Goal: Transaction & Acquisition: Purchase product/service

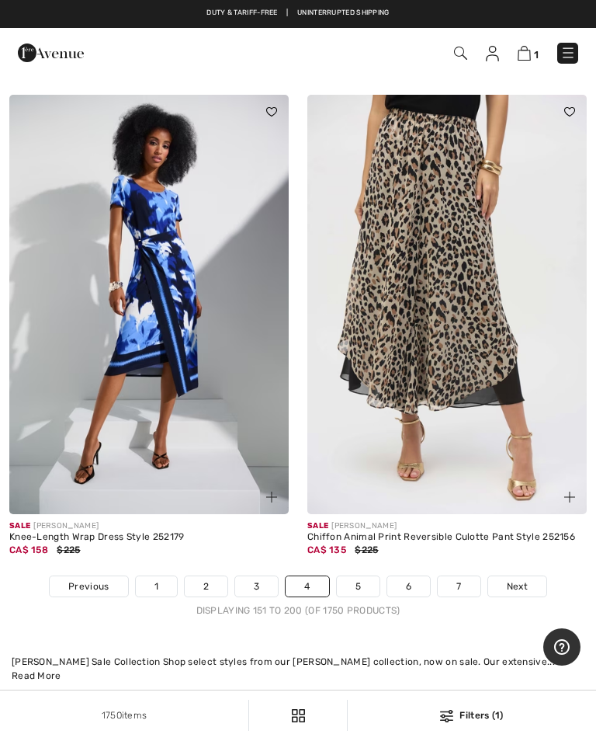
click at [369, 576] on link "5" at bounding box center [358, 586] width 43 height 20
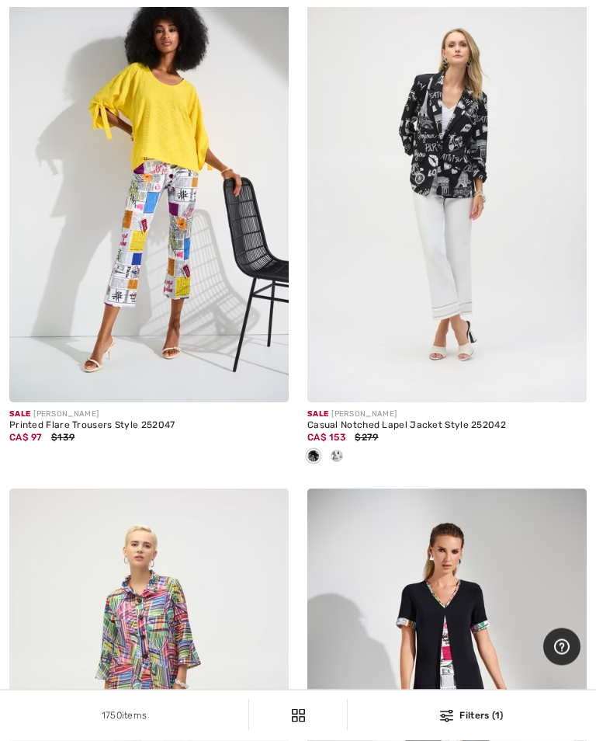
scroll to position [2189, 0]
click at [459, 300] on img at bounding box center [446, 191] width 279 height 419
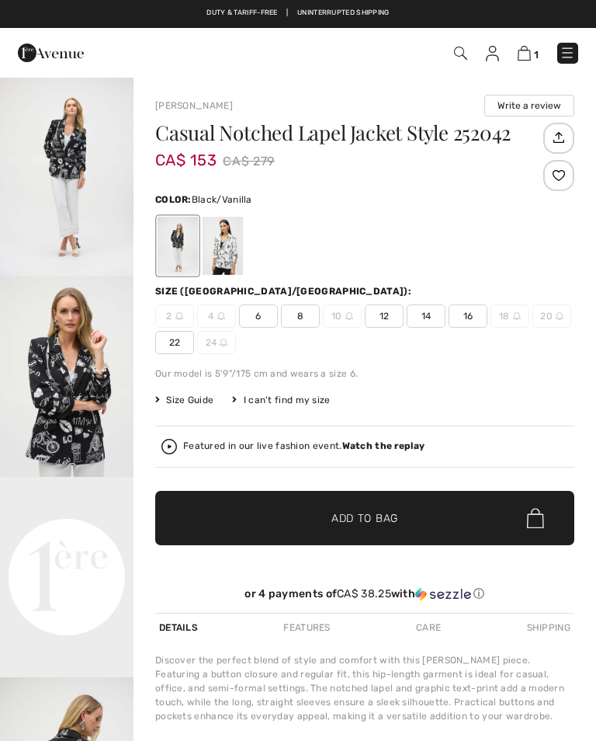
checkbox input "true"
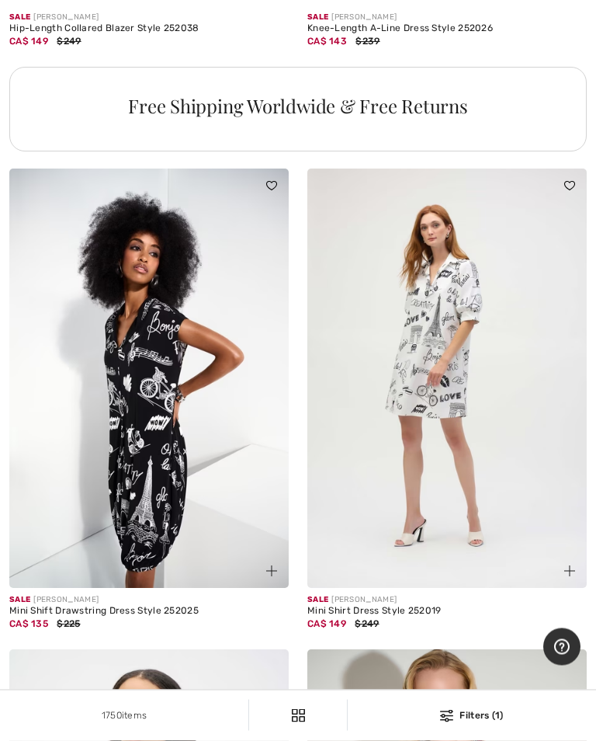
scroll to position [3090, 0]
click at [169, 469] on img at bounding box center [148, 377] width 279 height 419
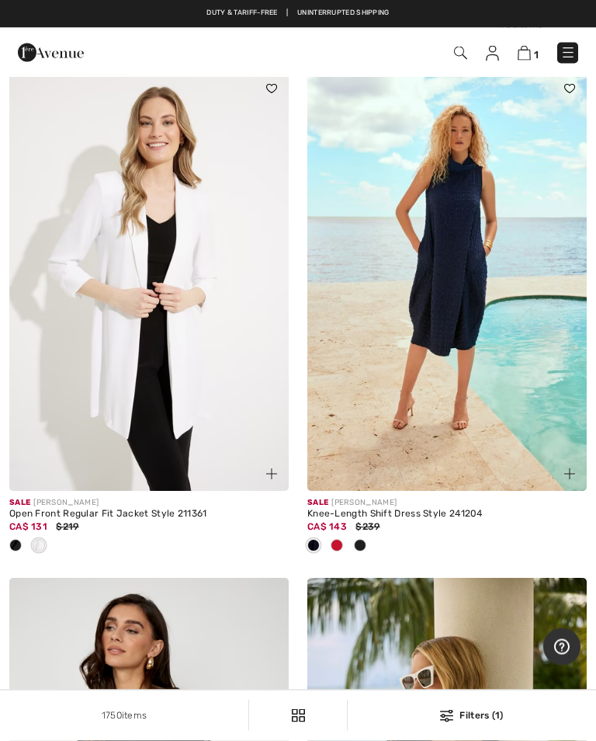
scroll to position [10534, 0]
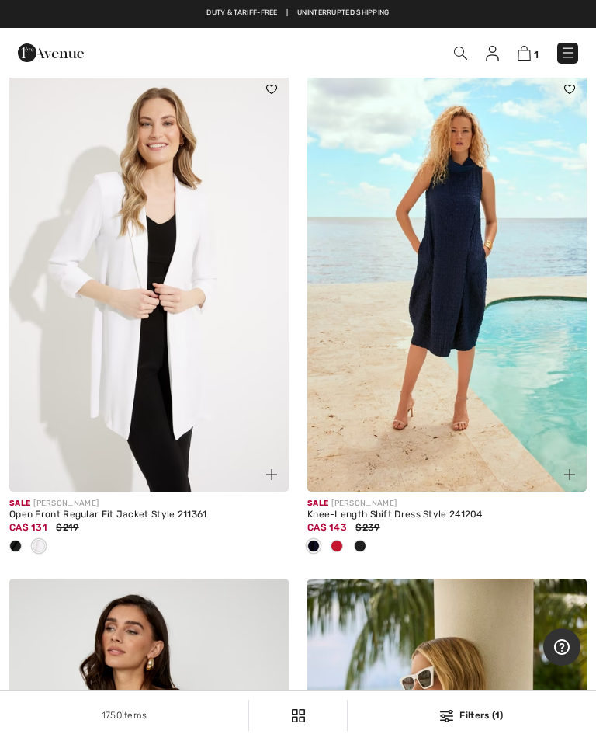
click at [469, 344] on img at bounding box center [446, 281] width 279 height 419
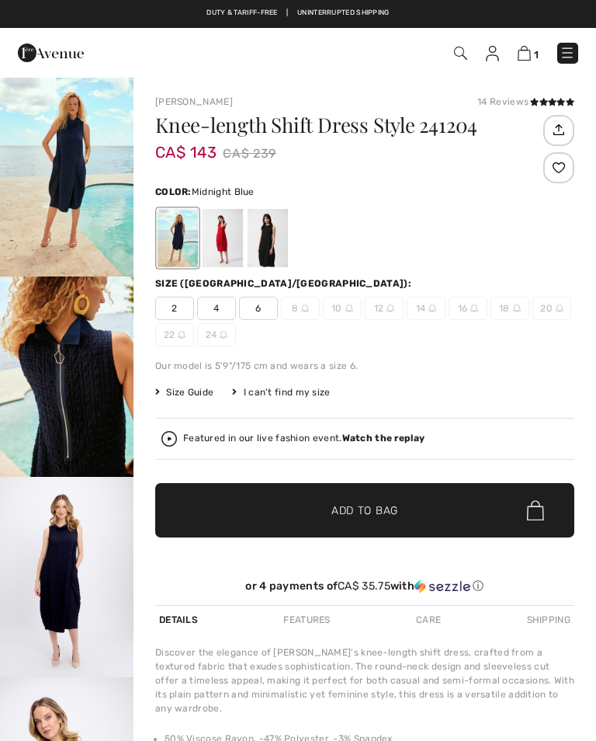
checkbox input "true"
click at [103, 416] on img "2 / 6" at bounding box center [67, 376] width 134 height 200
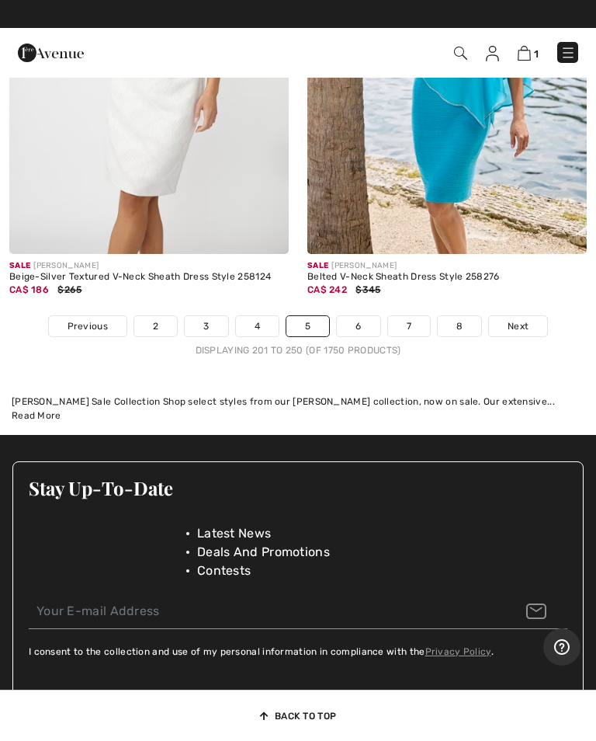
scroll to position [12836, 0]
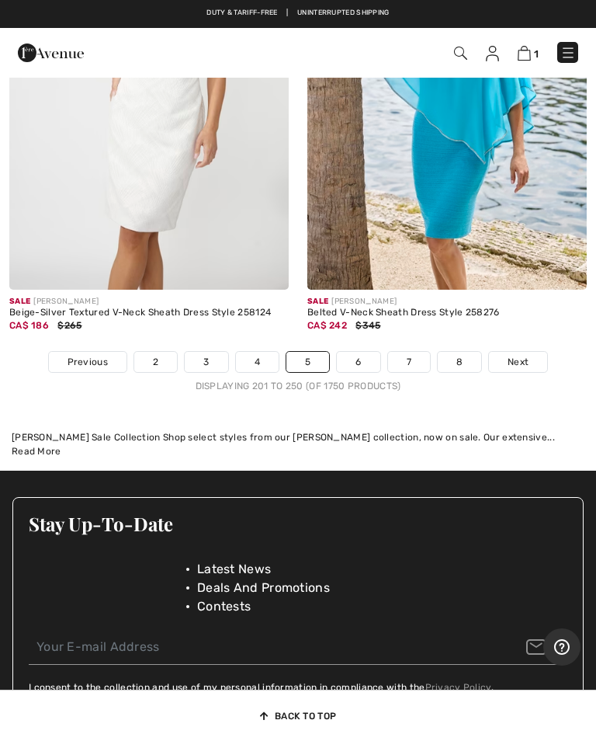
click at [525, 355] on span "Next" at bounding box center [518, 362] width 21 height 14
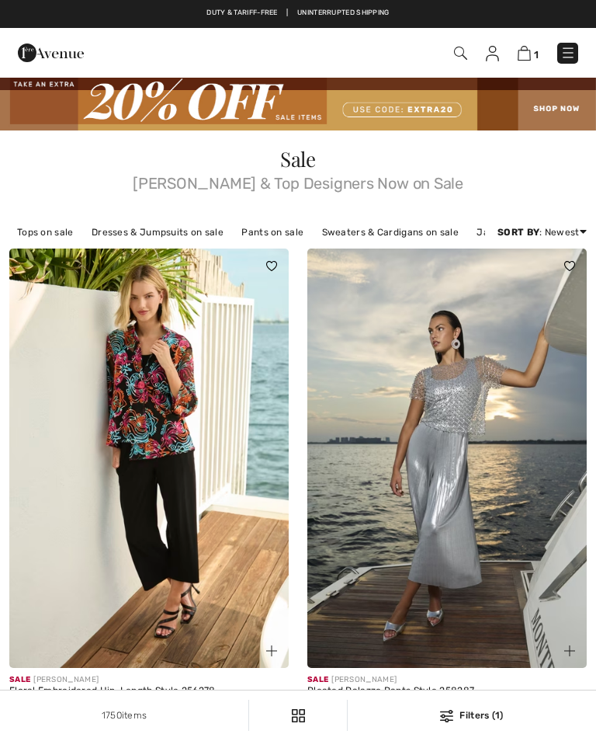
checkbox input "true"
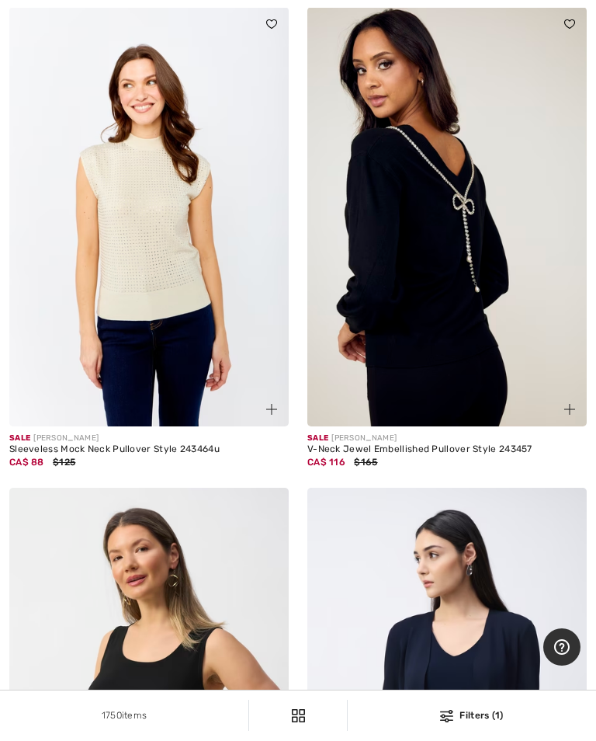
scroll to position [4694, 0]
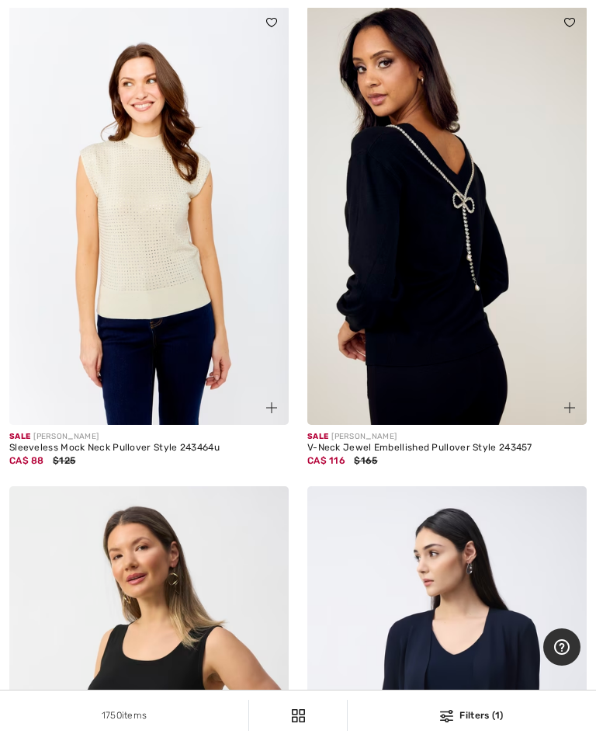
click at [440, 311] on img at bounding box center [446, 214] width 279 height 419
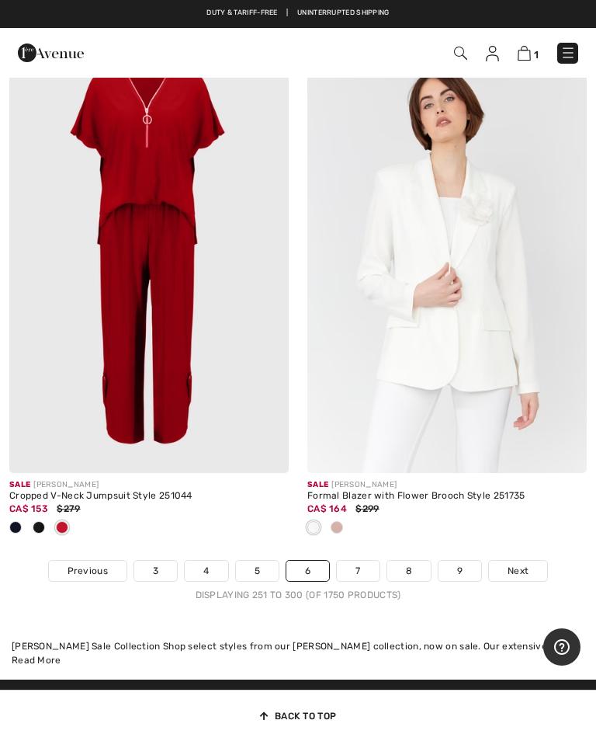
scroll to position [12653, 0]
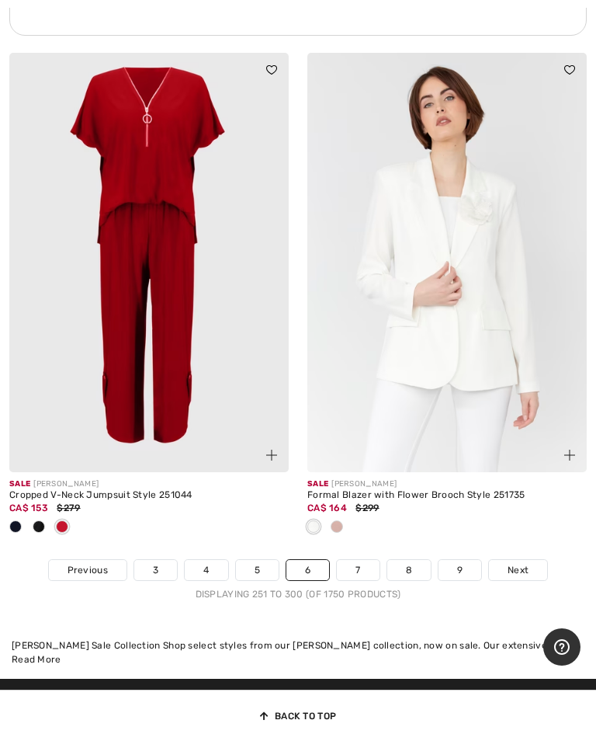
click at [522, 560] on link "Next" at bounding box center [518, 570] width 58 height 20
click at [525, 560] on link "Next" at bounding box center [518, 570] width 58 height 20
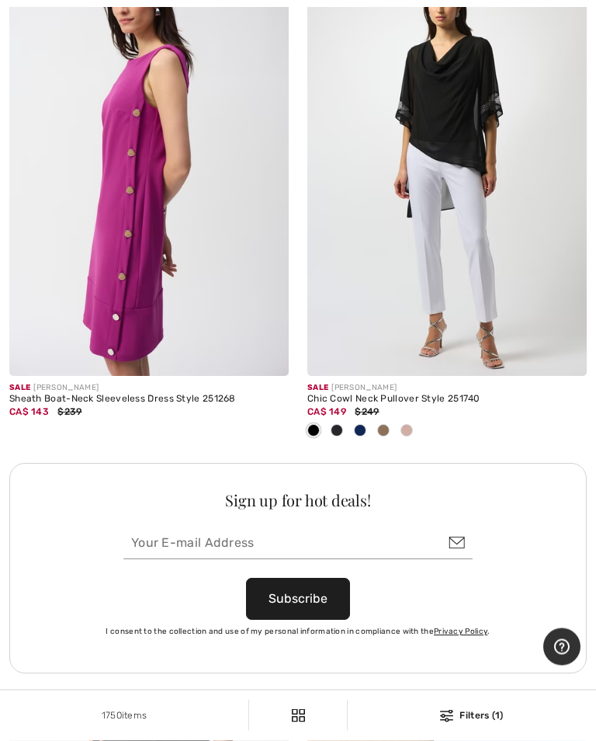
scroll to position [9058, 0]
click at [453, 235] on img at bounding box center [446, 165] width 279 height 419
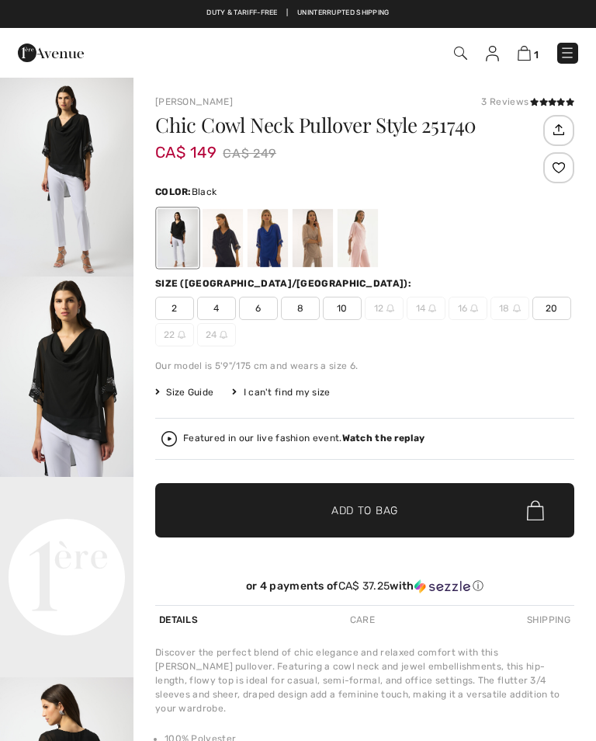
checkbox input "true"
click at [227, 258] on div at bounding box center [223, 238] width 40 height 58
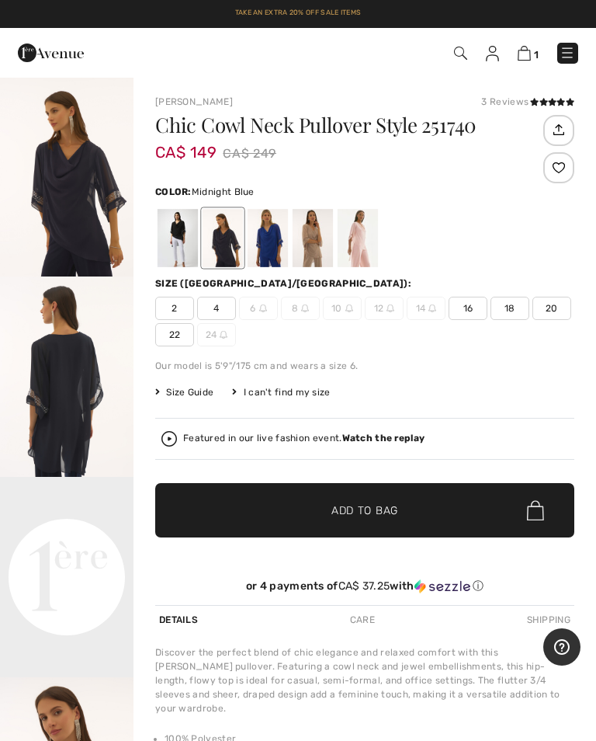
click at [273, 245] on div at bounding box center [268, 238] width 40 height 58
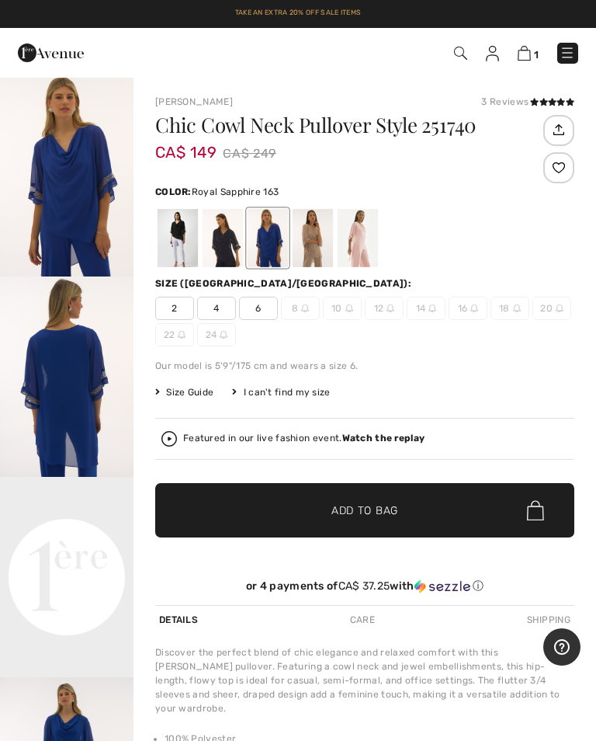
click at [321, 250] on div at bounding box center [313, 238] width 40 height 58
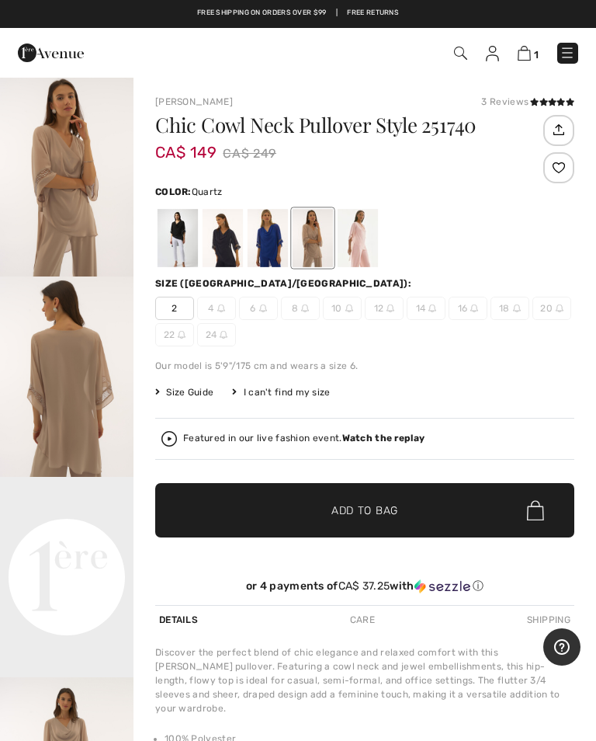
click at [356, 247] on div at bounding box center [358, 238] width 40 height 58
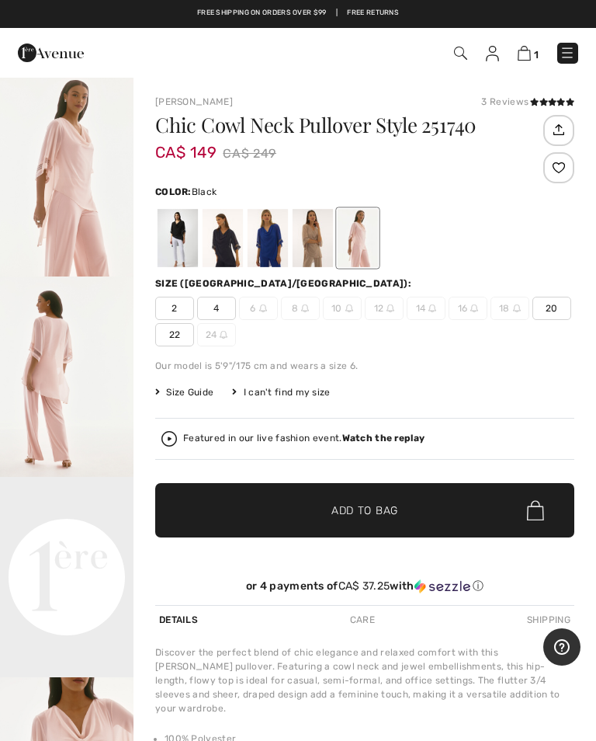
click at [177, 234] on div at bounding box center [178, 238] width 40 height 58
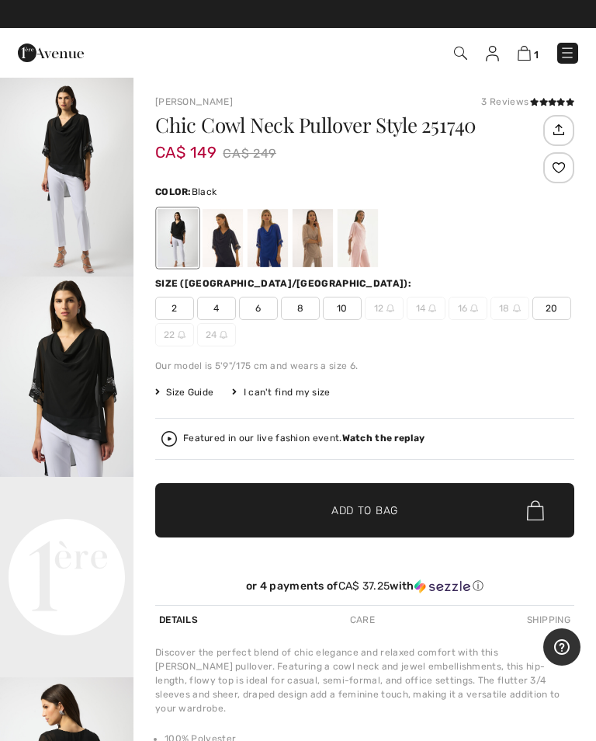
click at [92, 386] on img "2 / 8" at bounding box center [67, 376] width 134 height 200
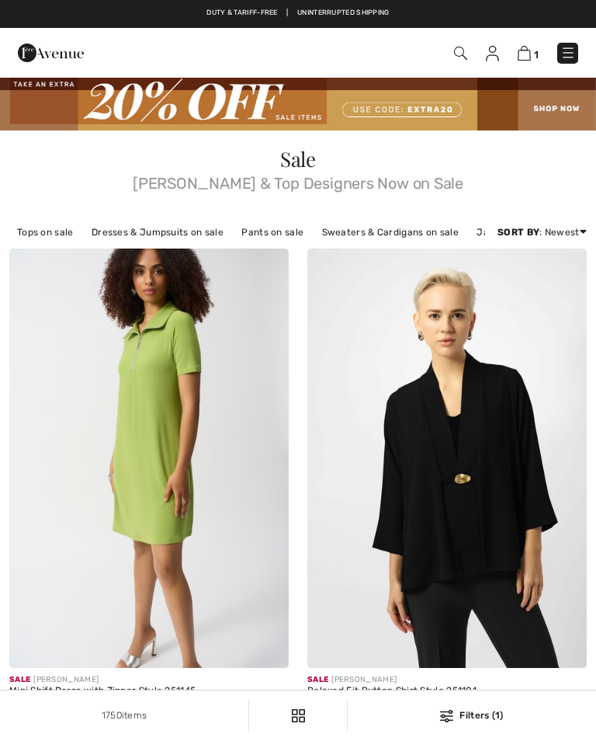
checkbox input "true"
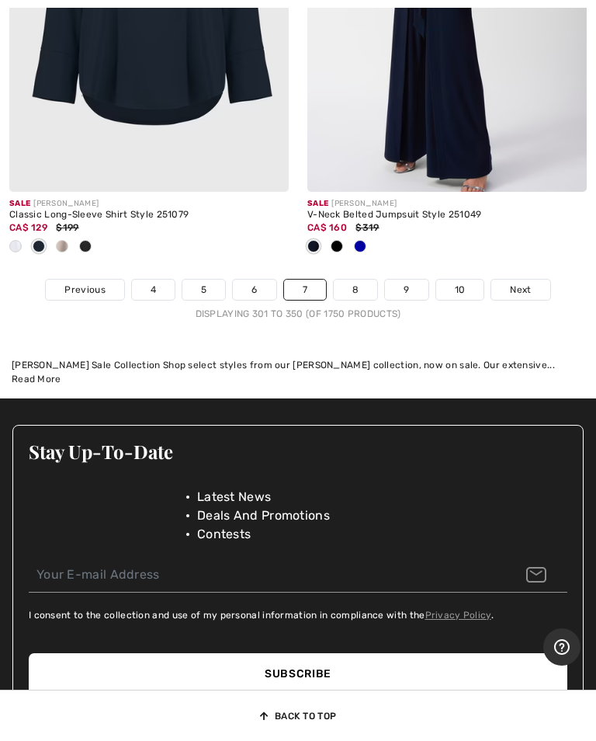
scroll to position [13174, 0]
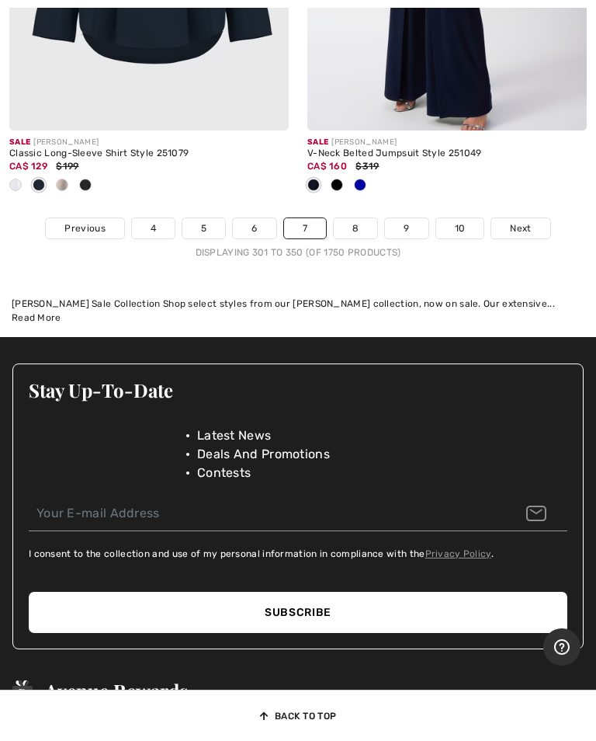
click at [519, 221] on span "Next" at bounding box center [520, 228] width 21 height 14
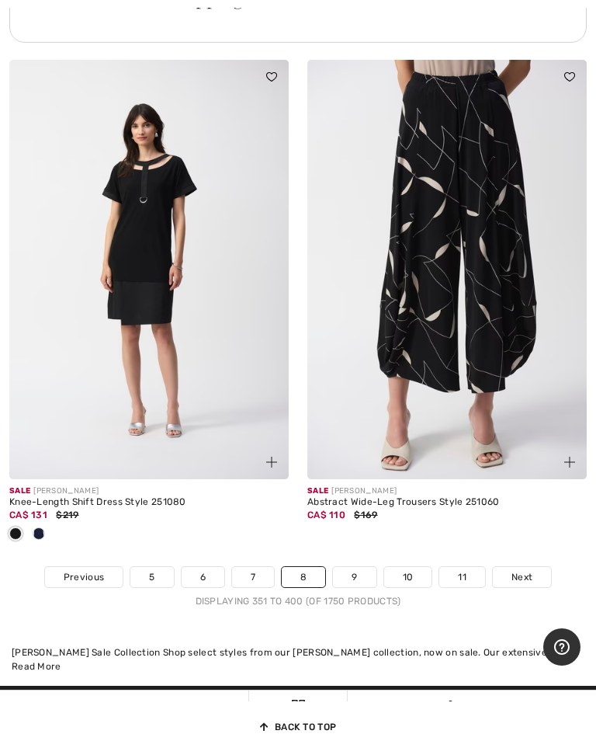
scroll to position [12364, 0]
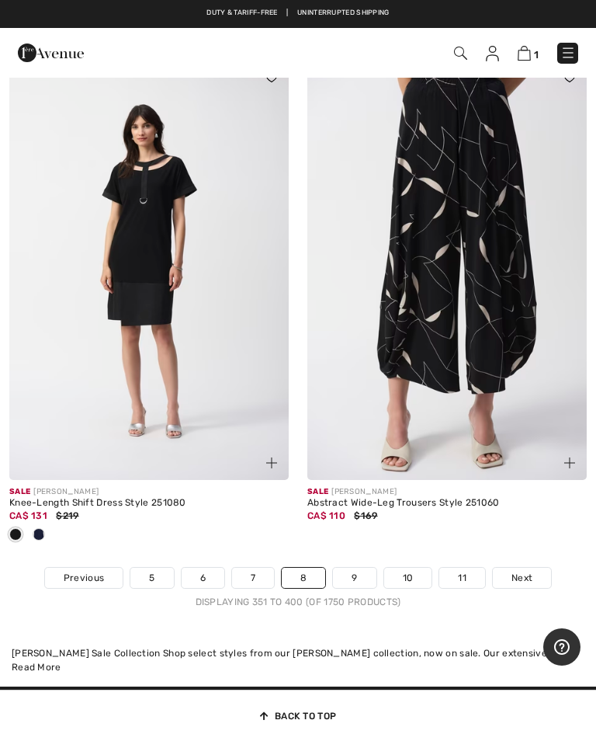
click at [363, 568] on link "9" at bounding box center [354, 578] width 43 height 20
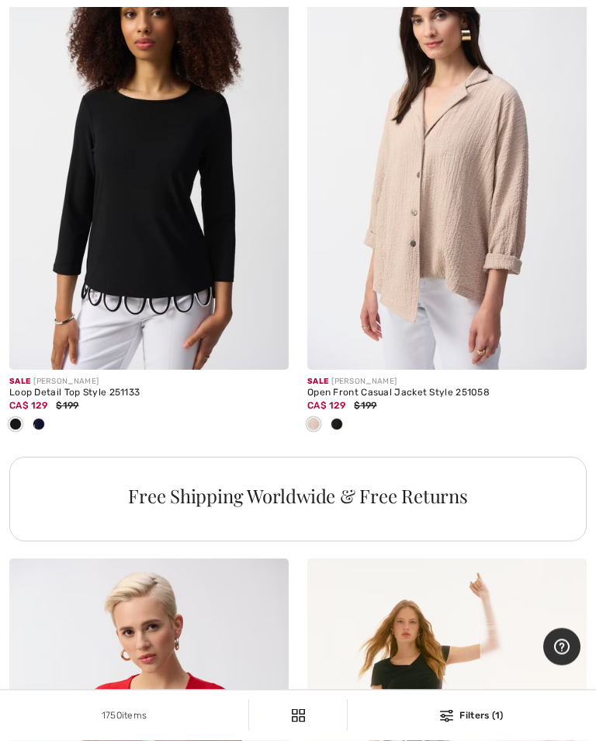
scroll to position [2777, 0]
click at [162, 321] on img at bounding box center [148, 159] width 279 height 419
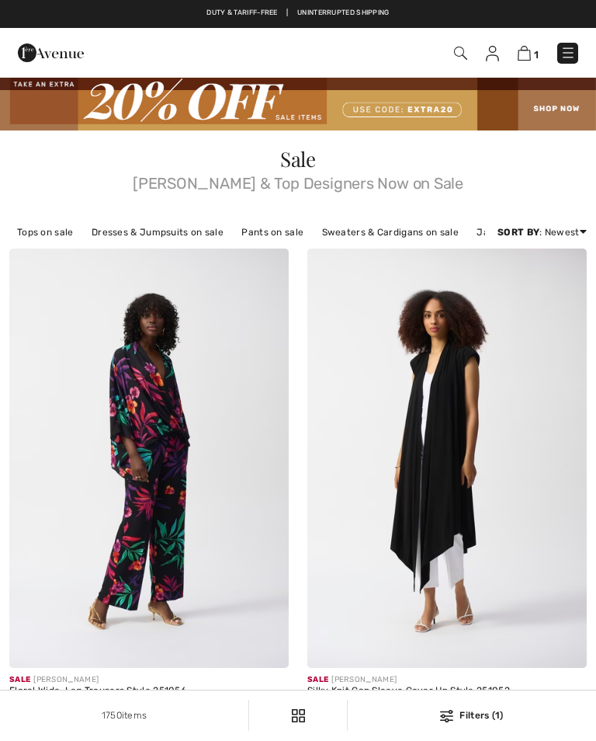
checkbox input "true"
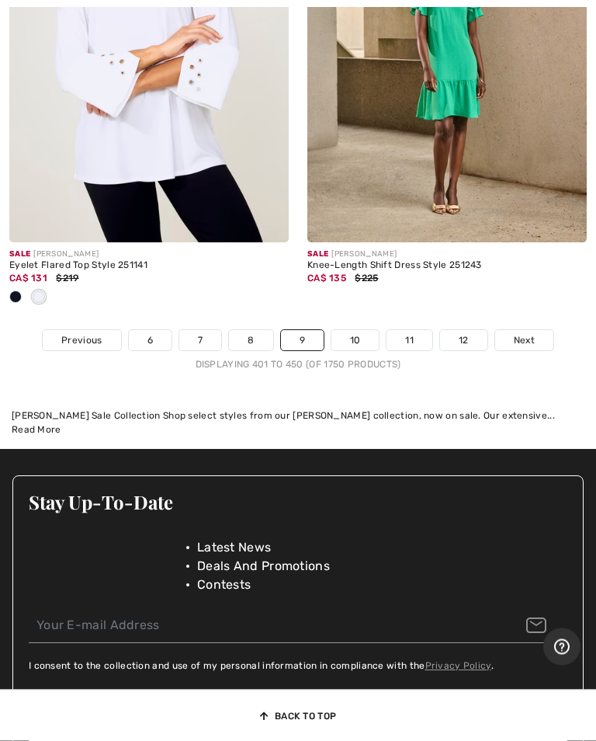
scroll to position [12883, 0]
click at [359, 330] on link "10" at bounding box center [356, 340] width 48 height 20
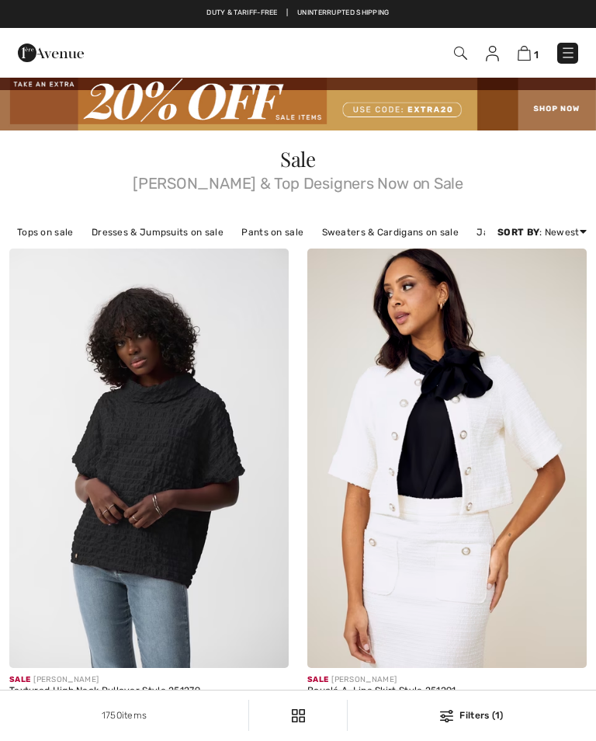
checkbox input "true"
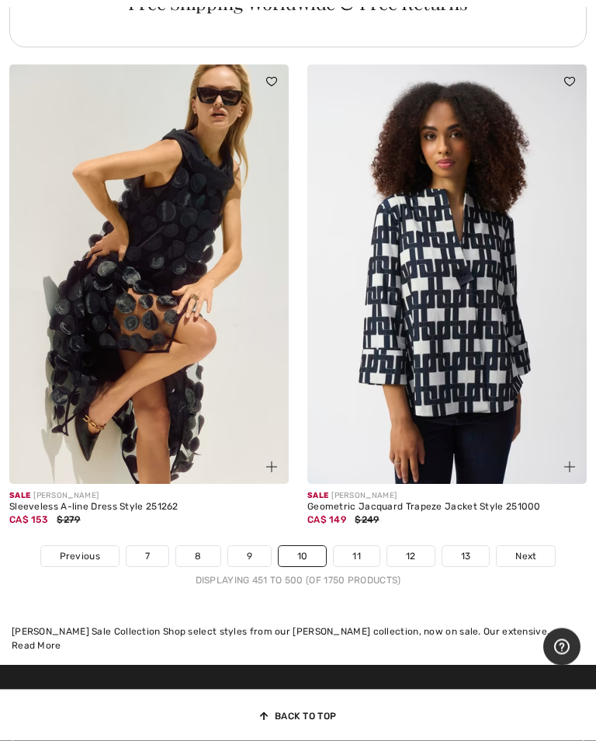
scroll to position [12744, 0]
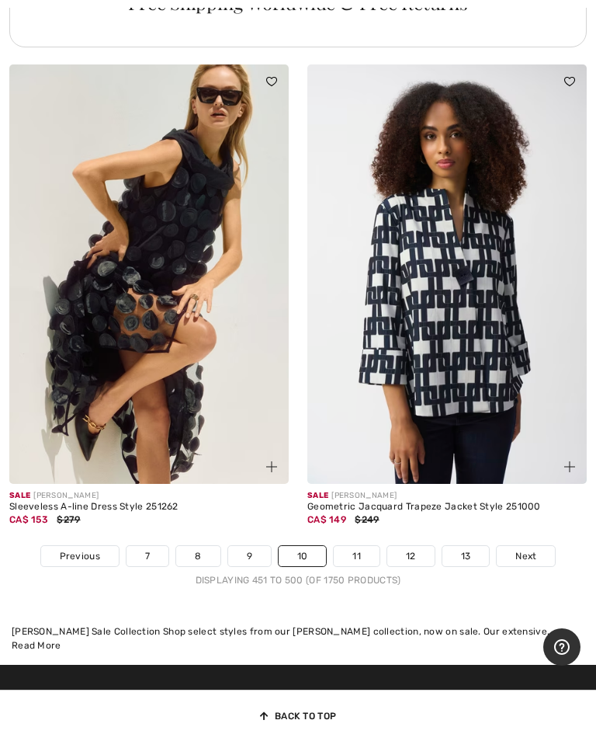
click at [533, 547] on link "Next" at bounding box center [526, 556] width 58 height 20
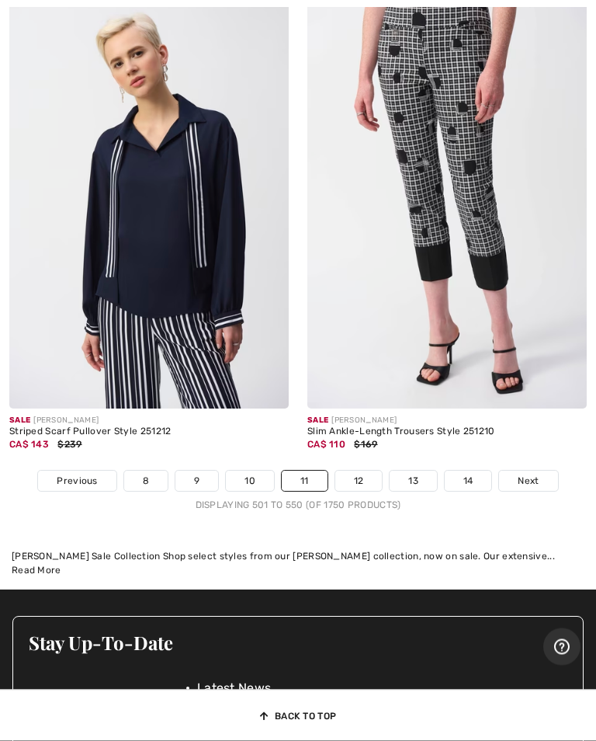
scroll to position [12461, 0]
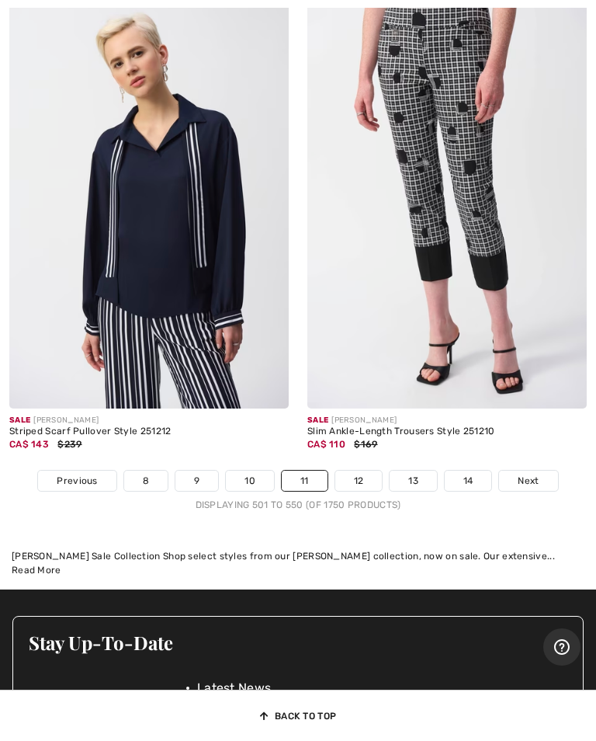
click at [526, 474] on span "Next" at bounding box center [528, 481] width 21 height 14
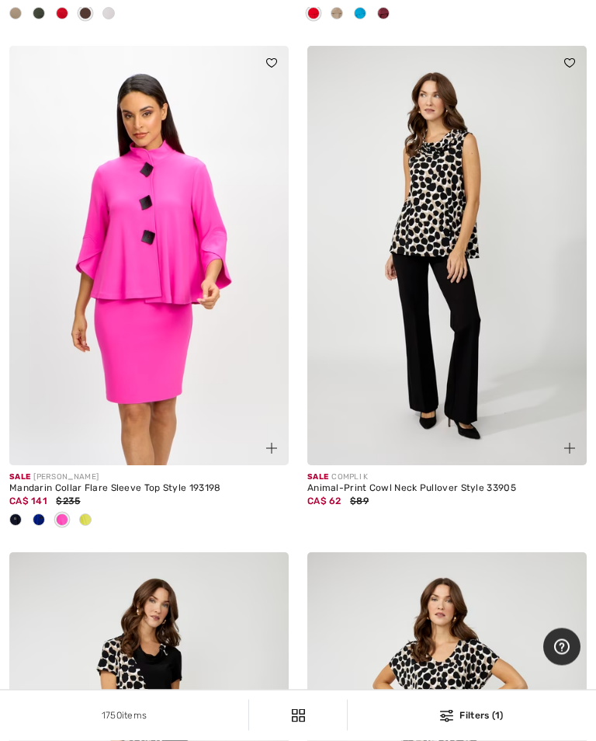
scroll to position [11421, 0]
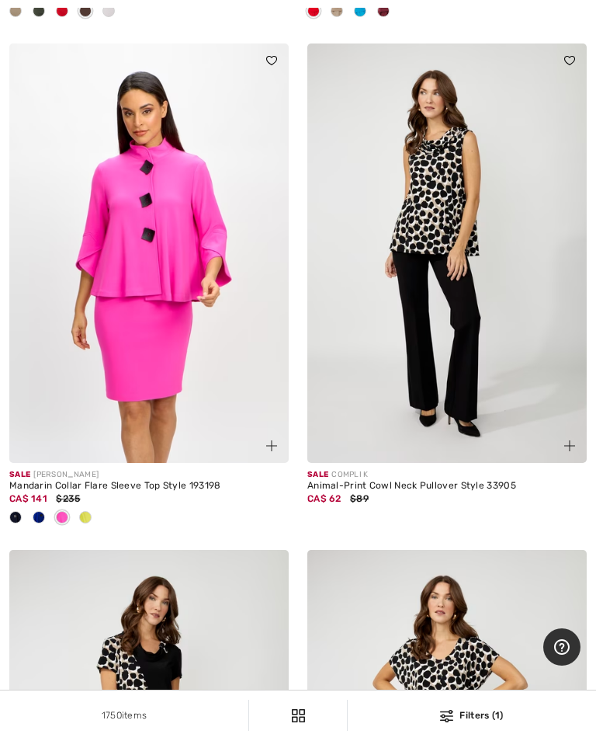
click at [456, 381] on img at bounding box center [446, 252] width 279 height 419
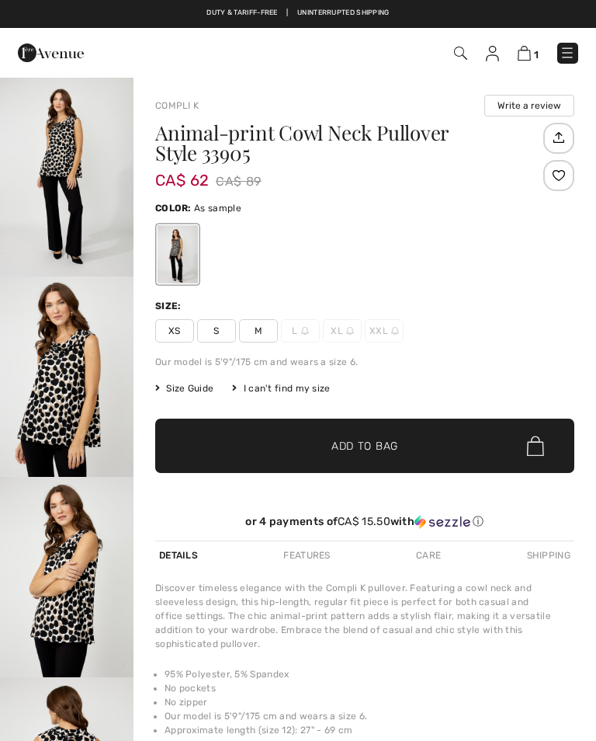
checkbox input "true"
click at [79, 189] on img "1 / 4" at bounding box center [67, 176] width 134 height 200
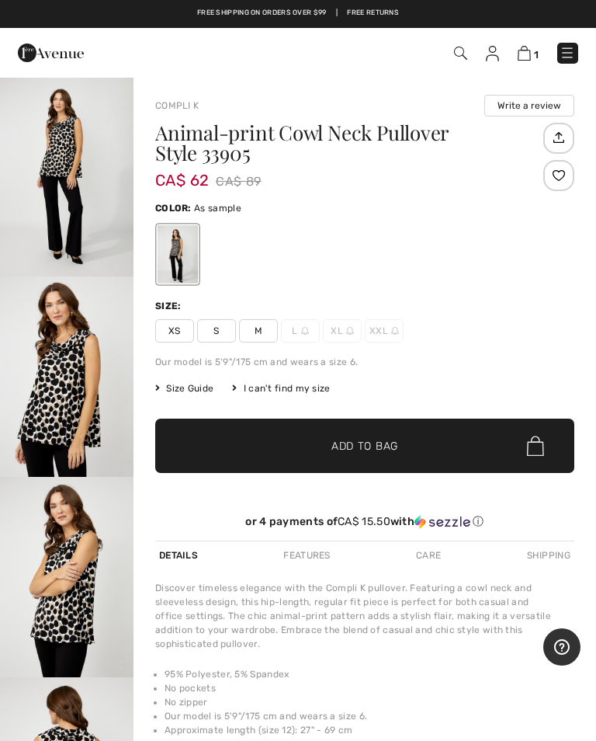
click at [192, 390] on span "Size Guide" at bounding box center [184, 388] width 58 height 14
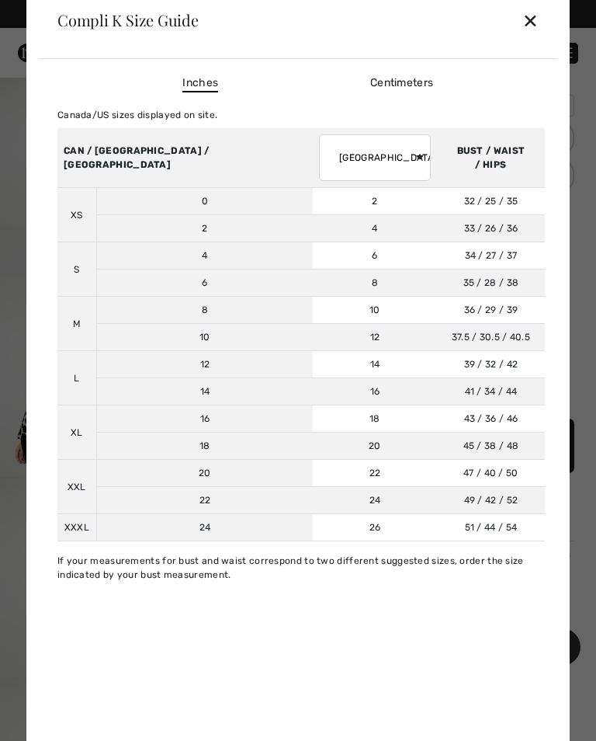
click at [531, 16] on div "✕" at bounding box center [530, 20] width 16 height 33
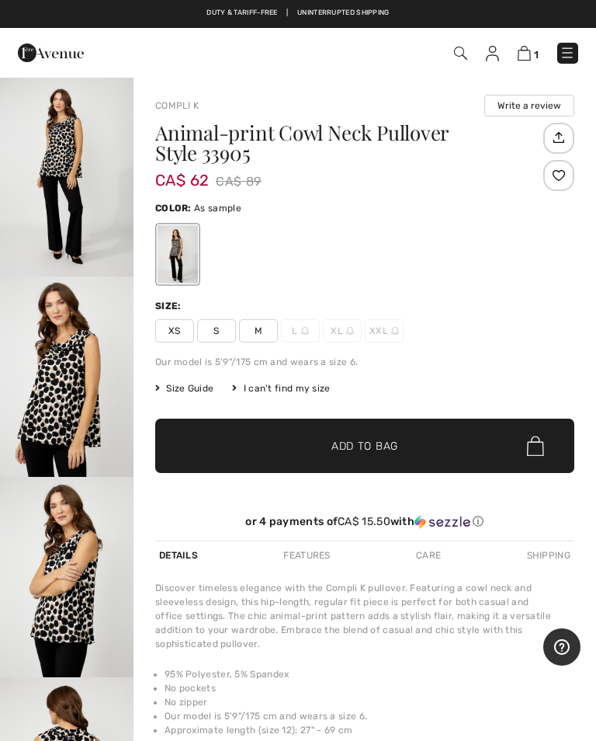
click at [272, 328] on span "M" at bounding box center [258, 330] width 39 height 23
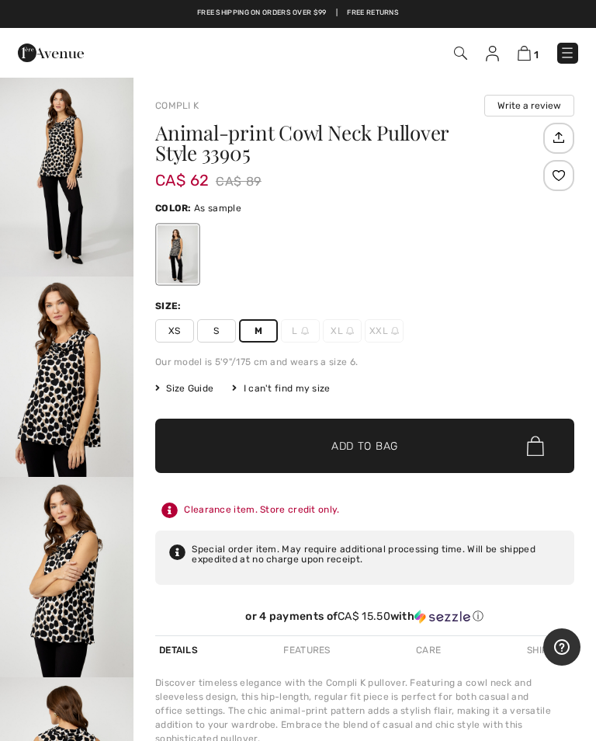
click at [361, 450] on span "Add to Bag" at bounding box center [365, 446] width 67 height 16
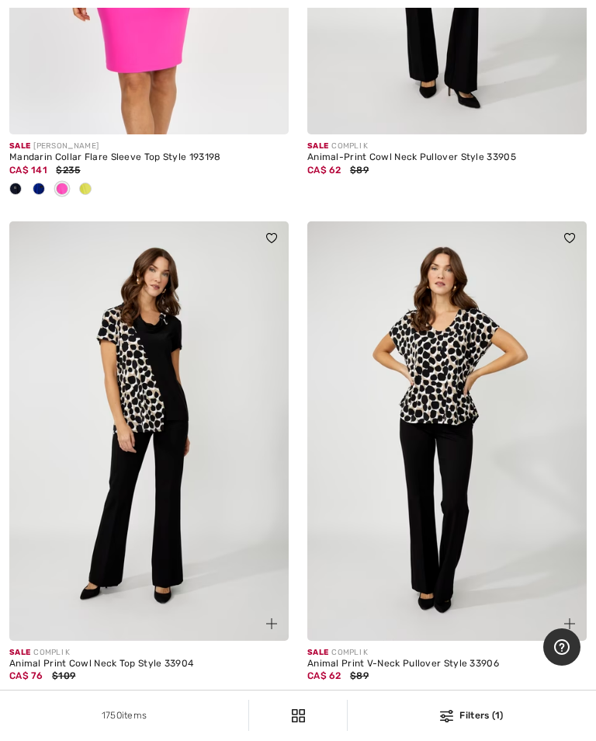
scroll to position [11756, 0]
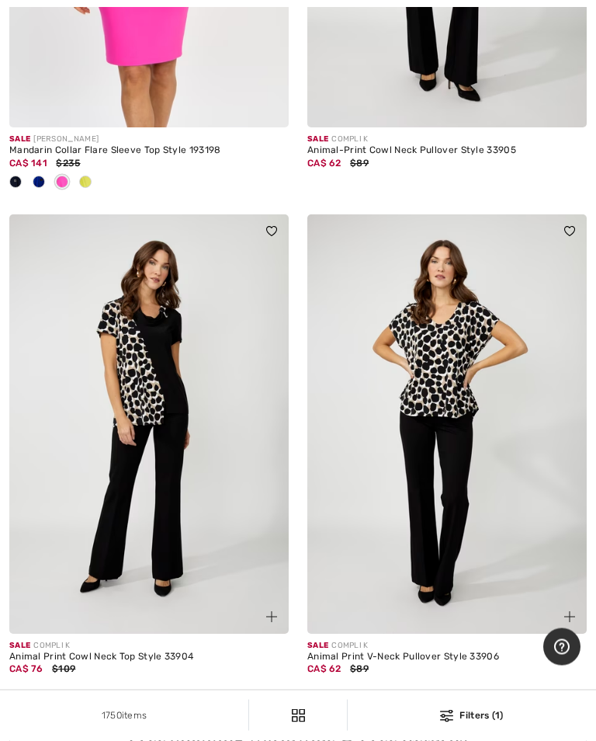
click at [450, 402] on img at bounding box center [446, 424] width 279 height 419
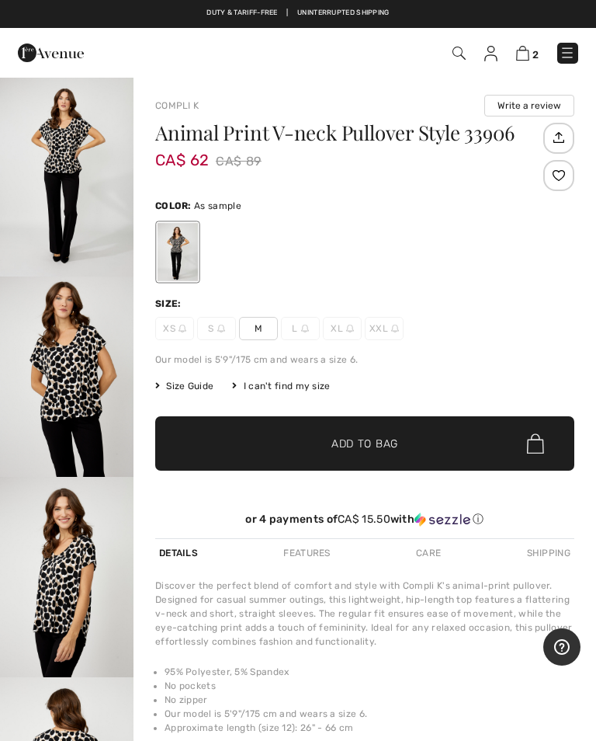
click at [94, 365] on img "2 / 4" at bounding box center [67, 376] width 134 height 200
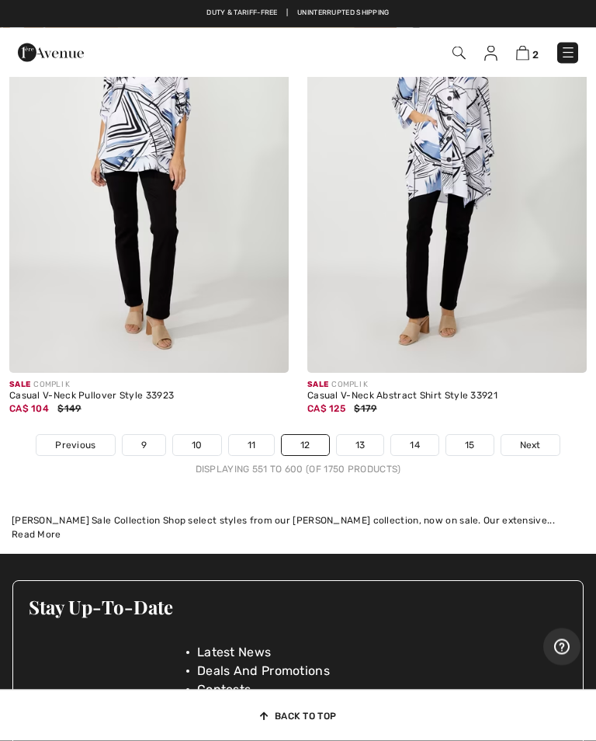
scroll to position [12597, 0]
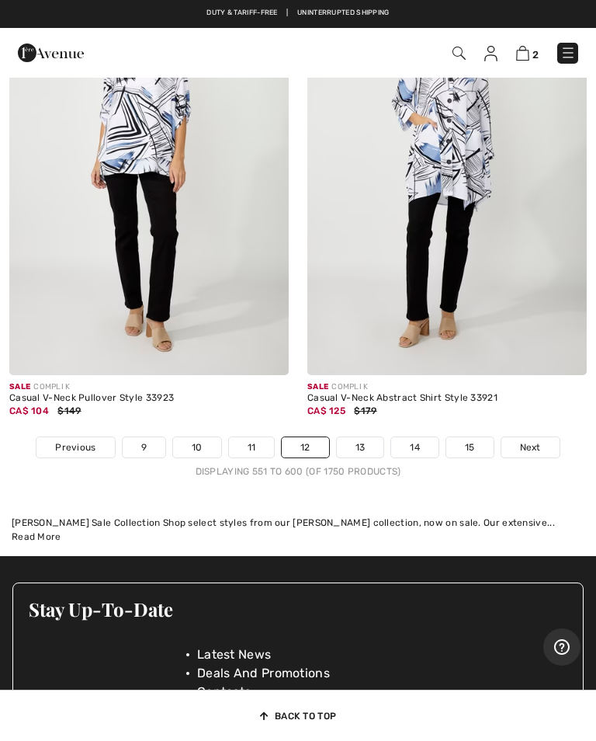
click at [537, 440] on span "Next" at bounding box center [530, 447] width 21 height 14
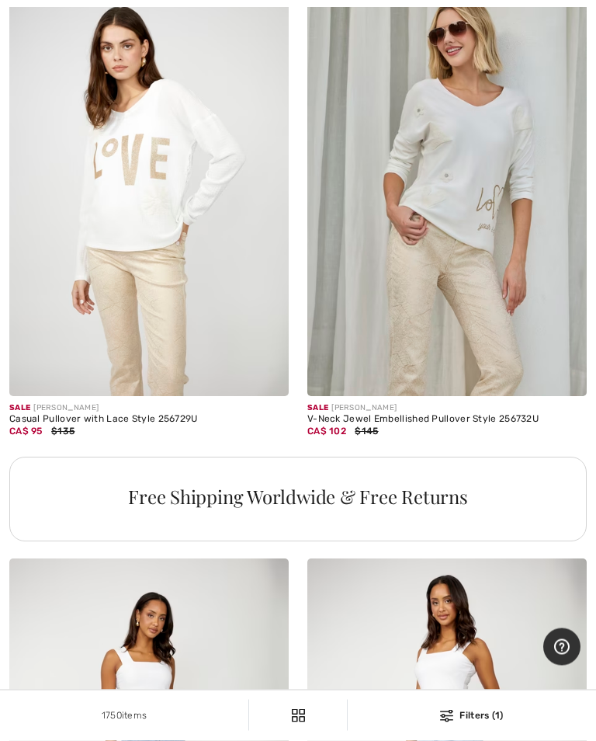
scroll to position [11893, 0]
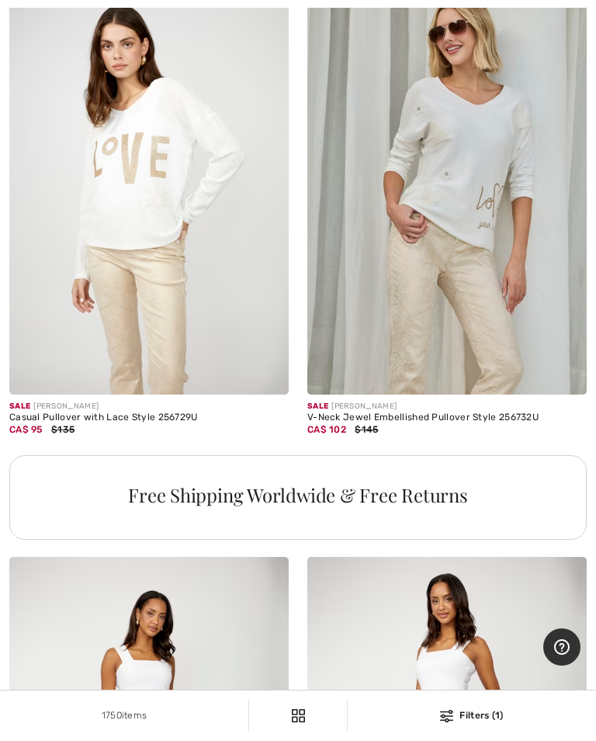
click at [475, 300] on img at bounding box center [446, 184] width 279 height 419
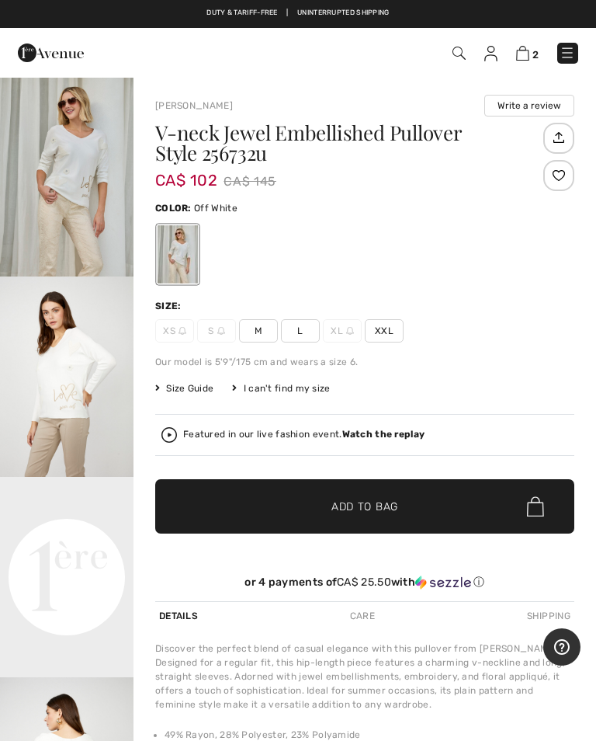
click at [95, 412] on img "2 / 5" at bounding box center [67, 376] width 134 height 200
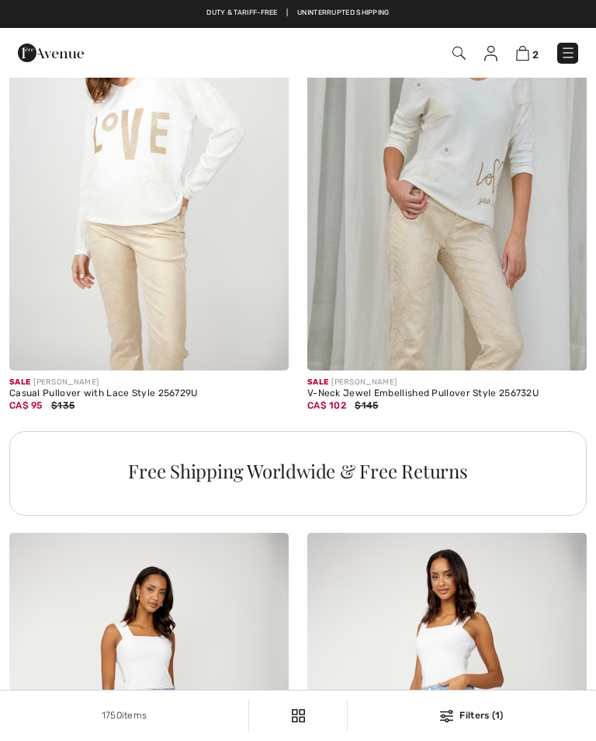
checkbox input "true"
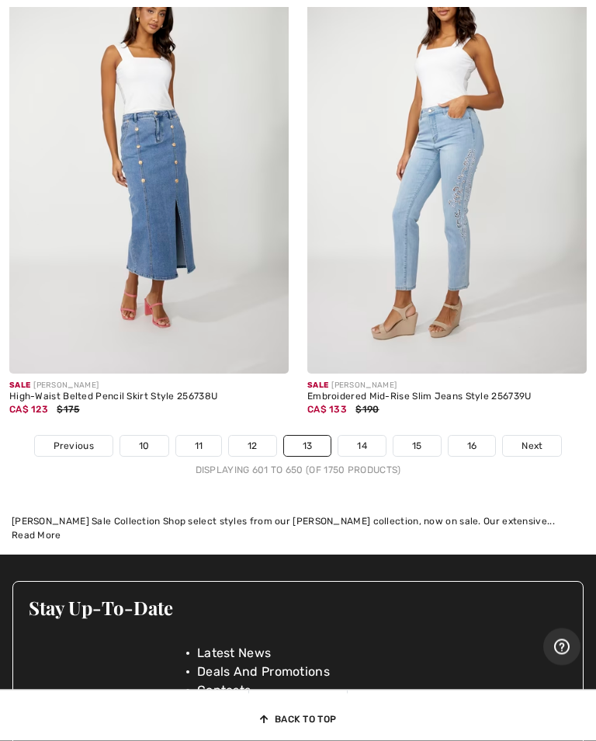
scroll to position [12609, 0]
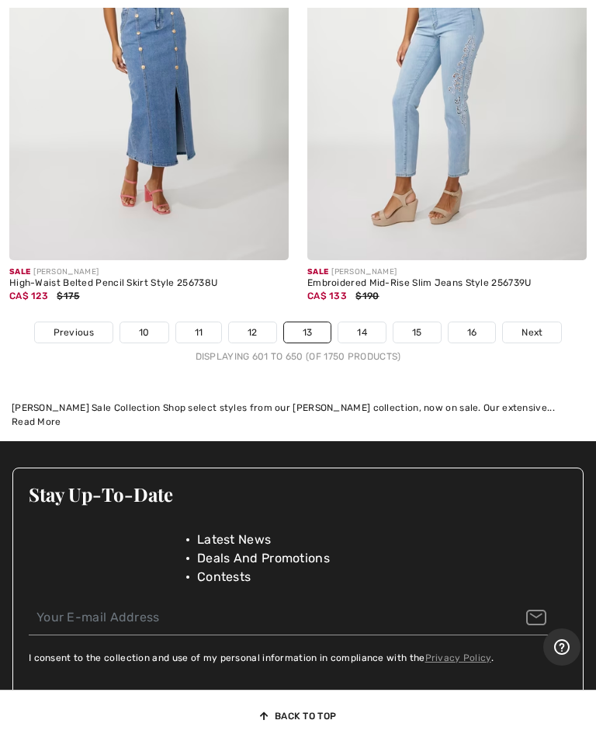
click at [372, 322] on link "14" at bounding box center [361, 332] width 47 height 20
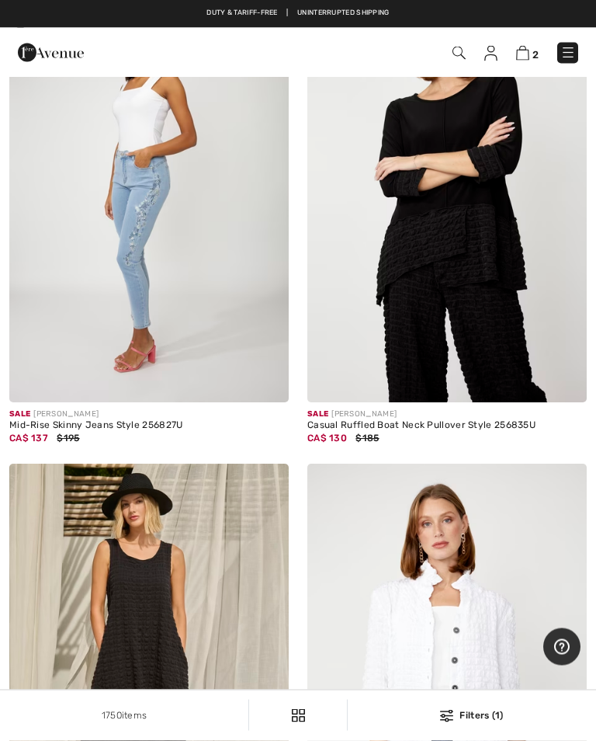
scroll to position [5171, 0]
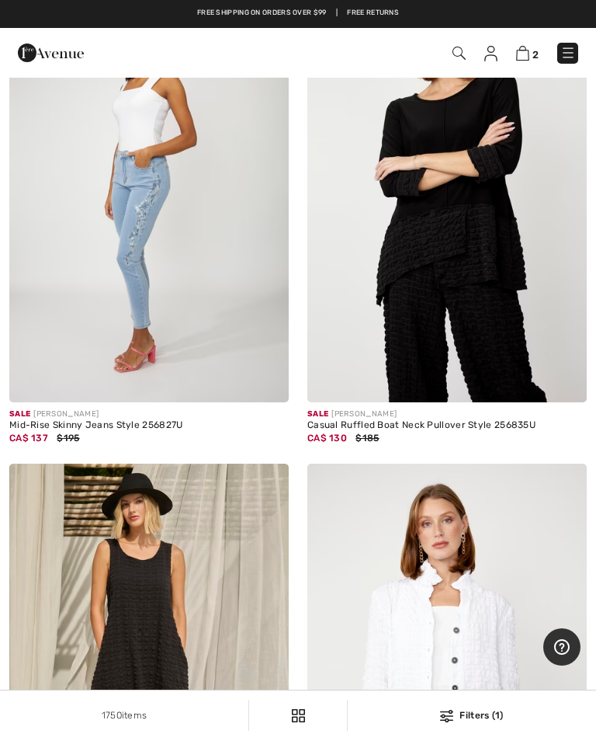
click at [153, 295] on img at bounding box center [148, 192] width 279 height 419
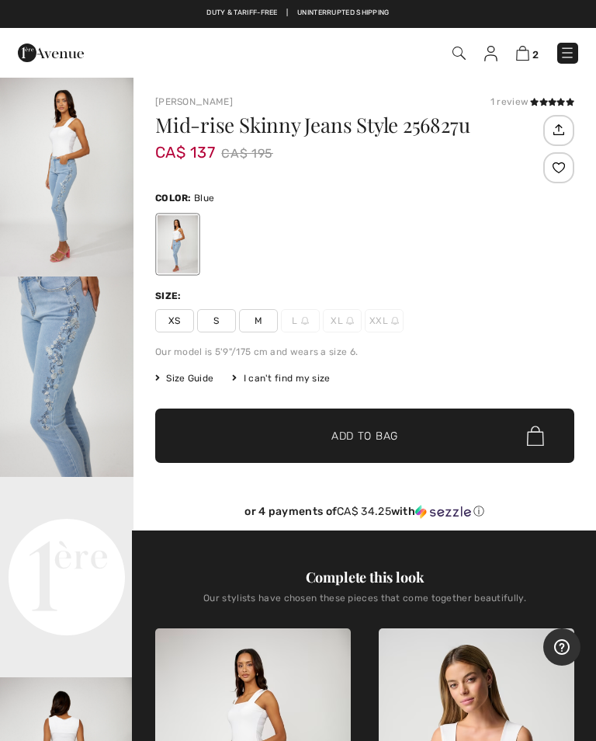
click at [200, 377] on span "Size Guide" at bounding box center [184, 378] width 58 height 14
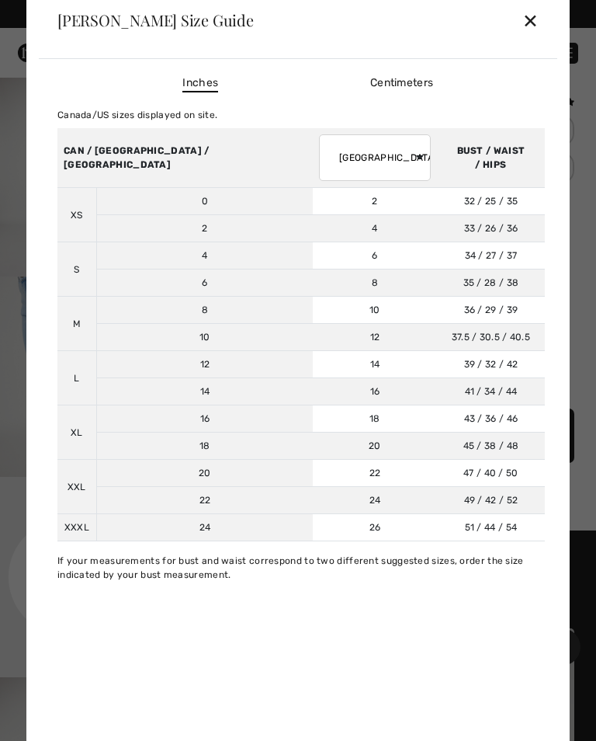
click at [536, 16] on div "✕" at bounding box center [530, 20] width 16 height 33
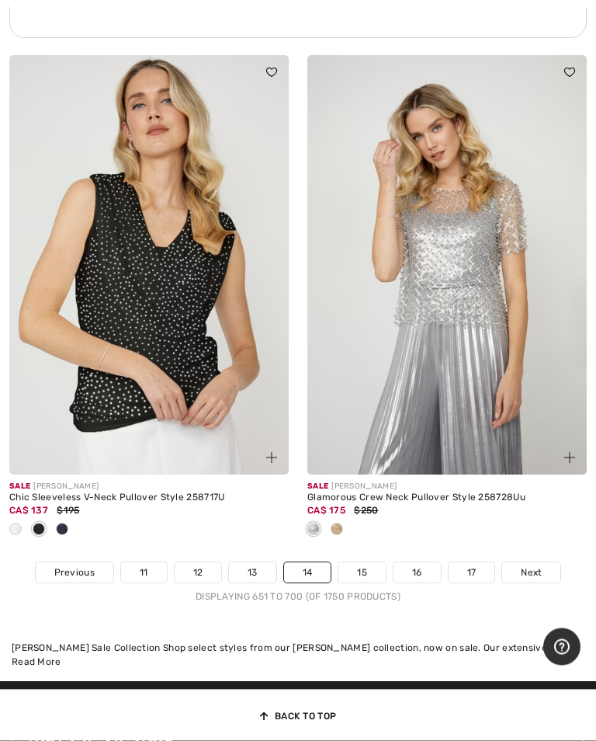
scroll to position [12369, 0]
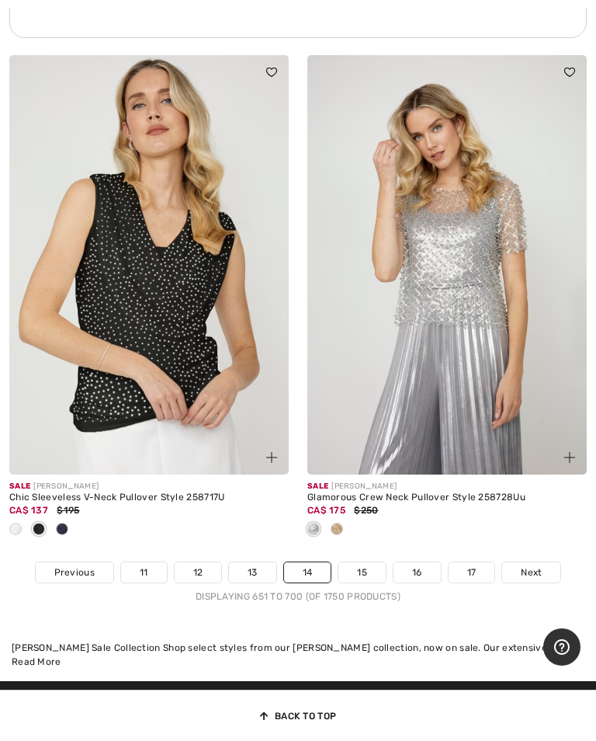
click at [182, 380] on img at bounding box center [148, 264] width 279 height 419
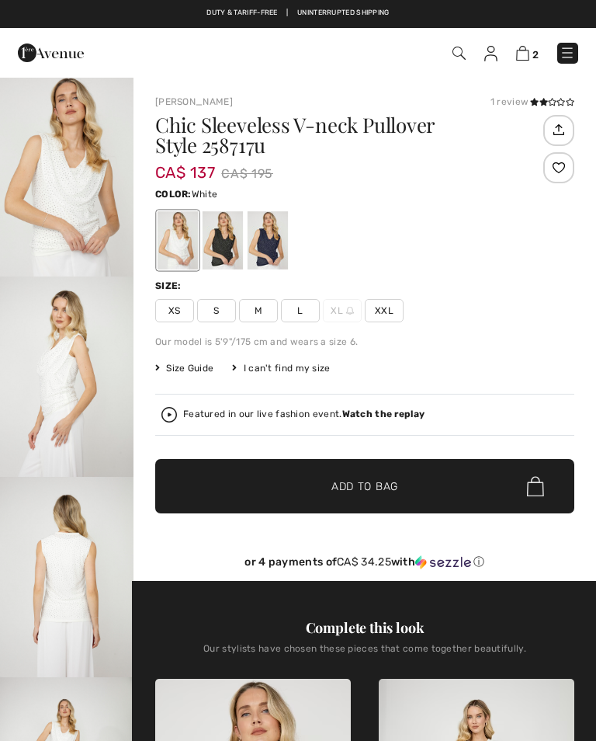
checkbox input "true"
click at [189, 374] on span "Size Guide" at bounding box center [184, 368] width 58 height 14
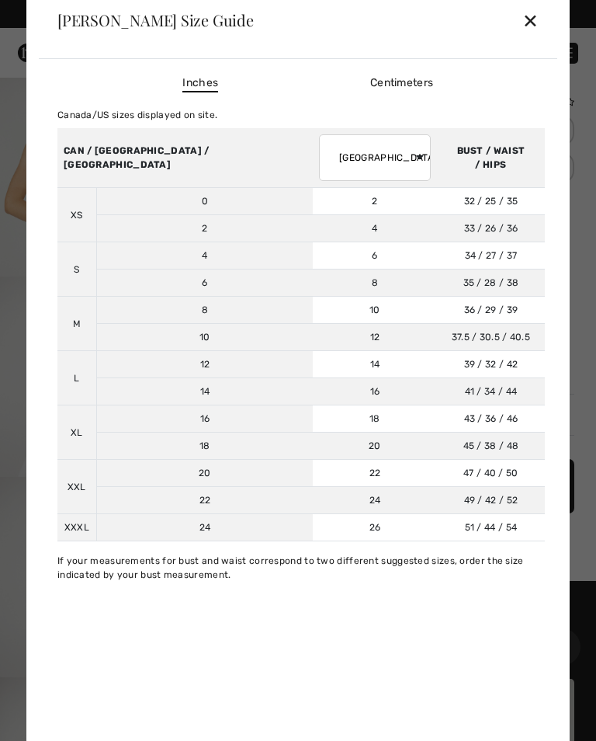
click at [536, 24] on div "✕" at bounding box center [530, 20] width 16 height 33
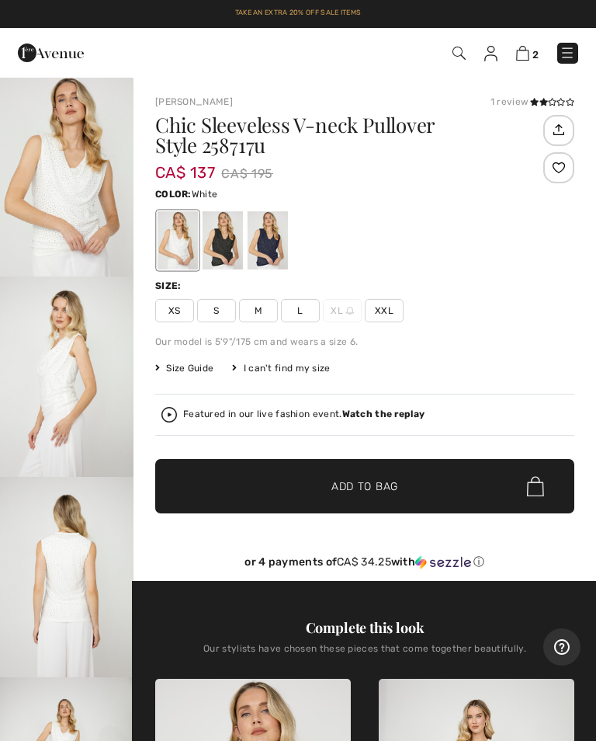
click at [234, 249] on div at bounding box center [223, 240] width 40 height 58
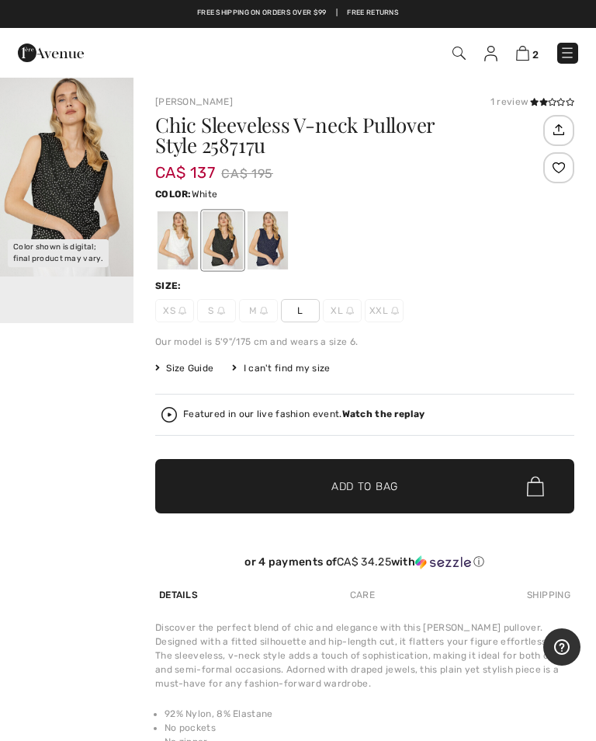
click at [193, 241] on div at bounding box center [178, 240] width 40 height 58
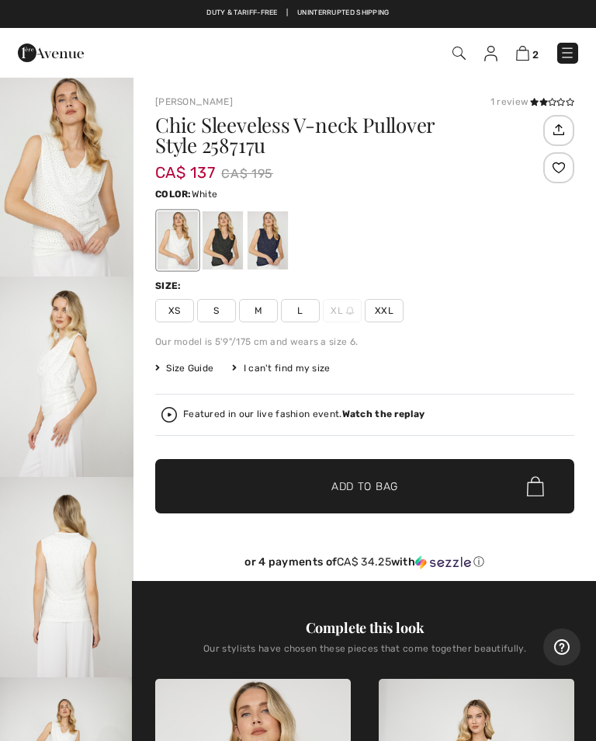
click at [232, 244] on div at bounding box center [223, 240] width 40 height 58
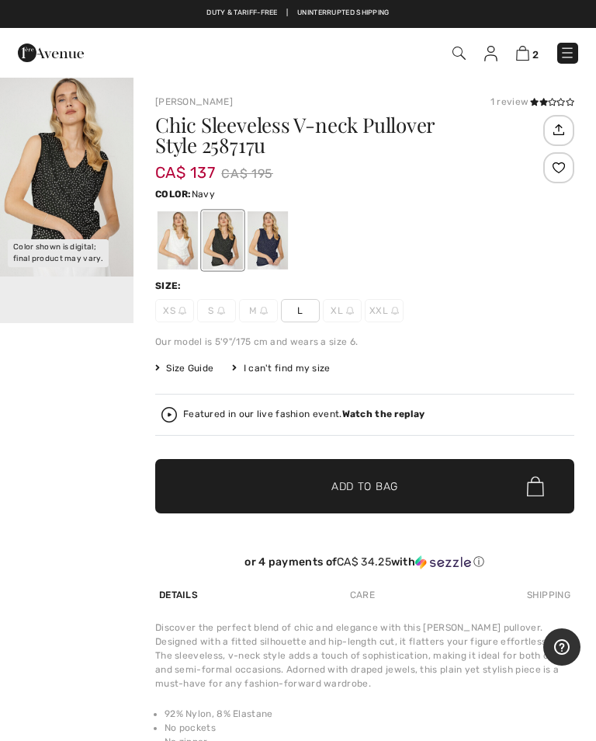
click at [281, 252] on div at bounding box center [268, 240] width 40 height 58
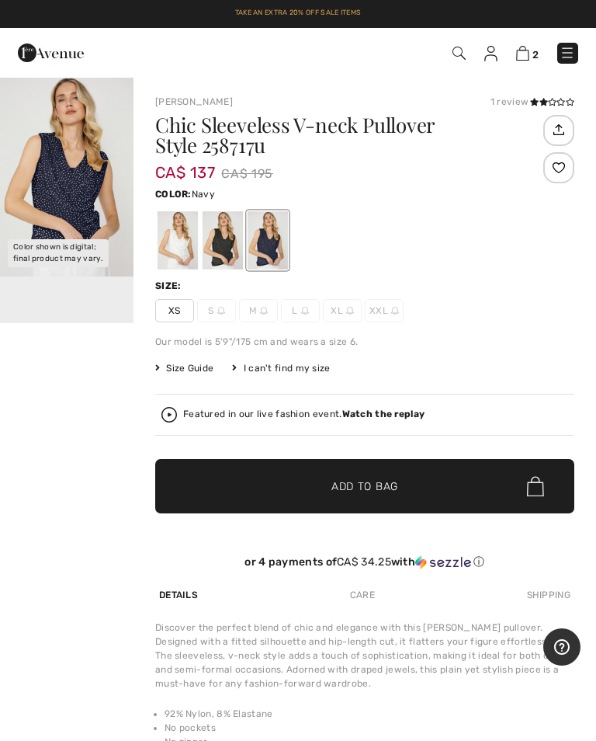
click at [232, 249] on div at bounding box center [223, 240] width 40 height 58
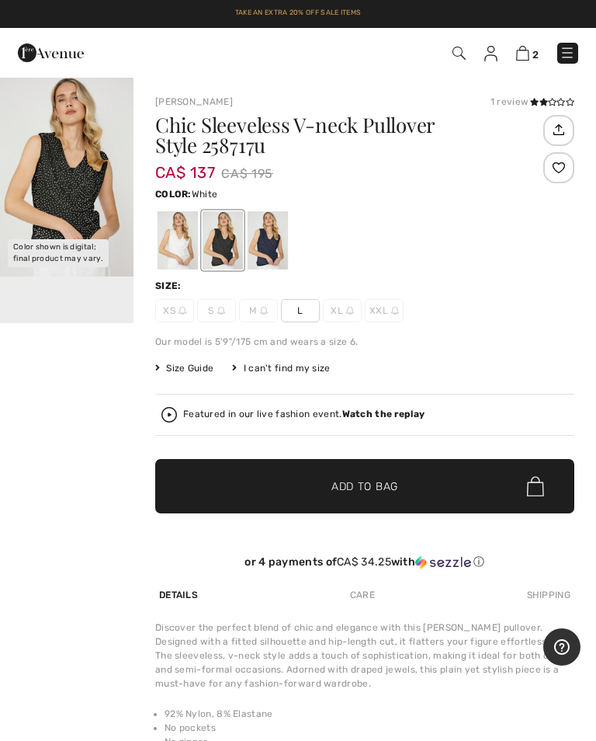
click at [188, 244] on div at bounding box center [178, 240] width 40 height 58
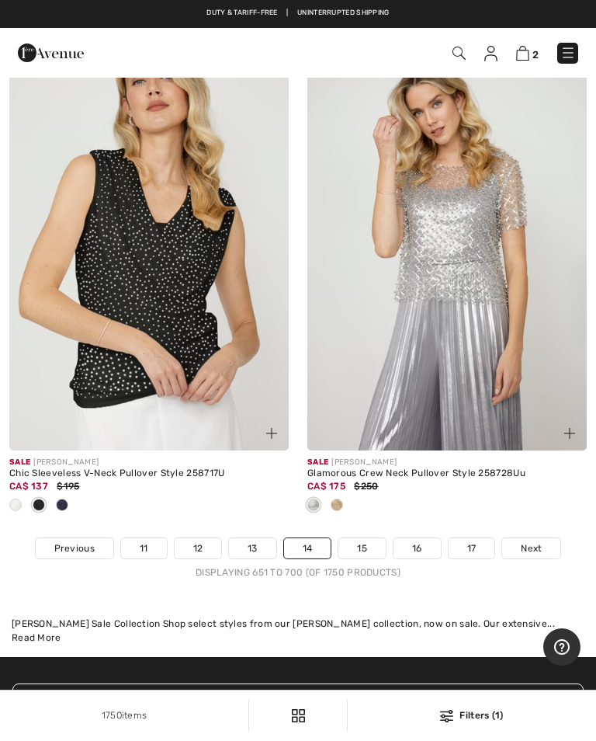
click at [370, 538] on link "15" at bounding box center [361, 548] width 47 height 20
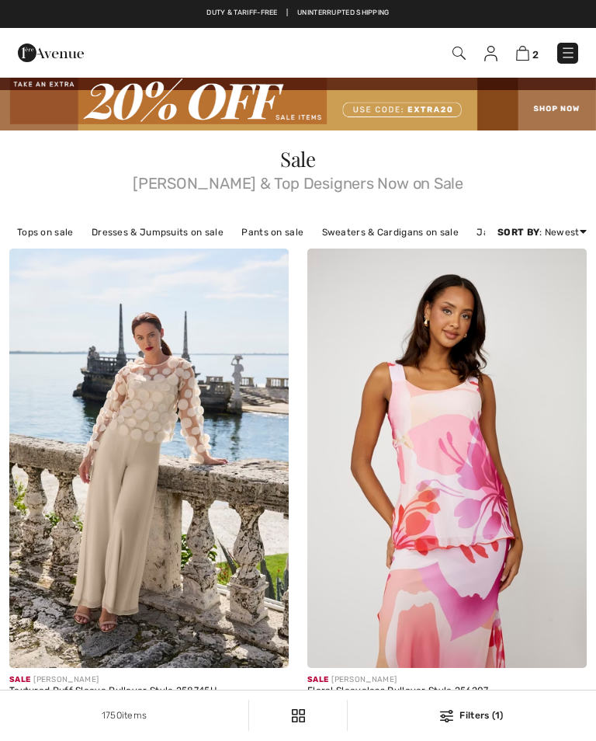
checkbox input "true"
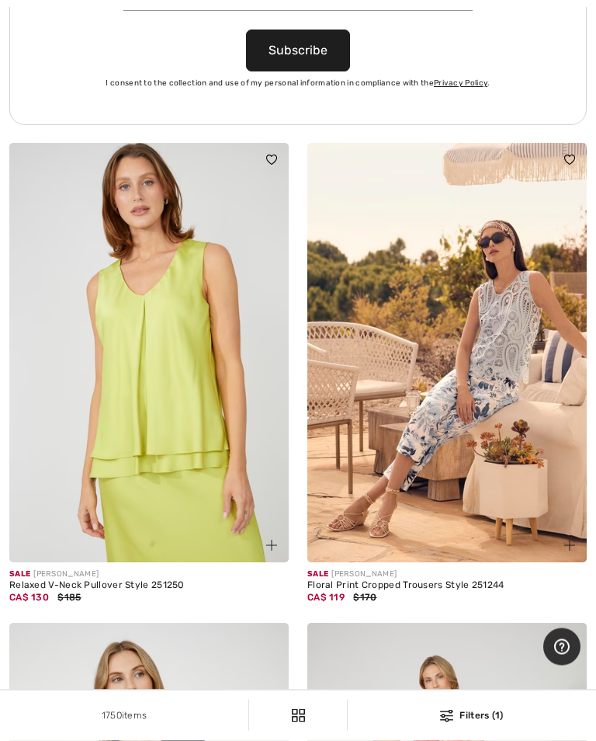
scroll to position [9298, 0]
click at [474, 450] on img at bounding box center [446, 352] width 279 height 419
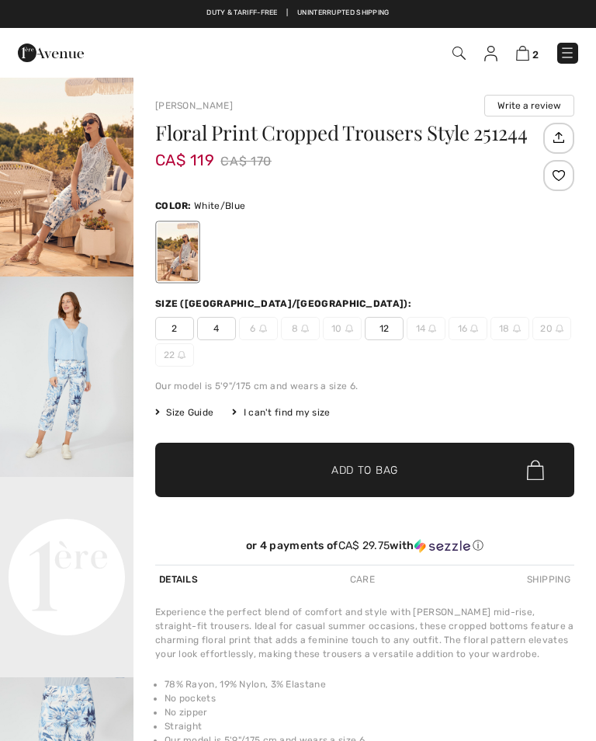
checkbox input "true"
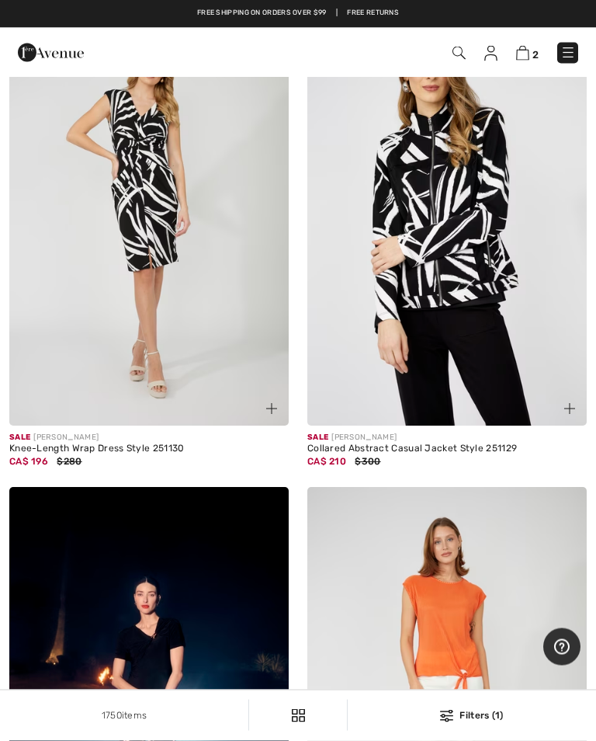
scroll to position [11303, 0]
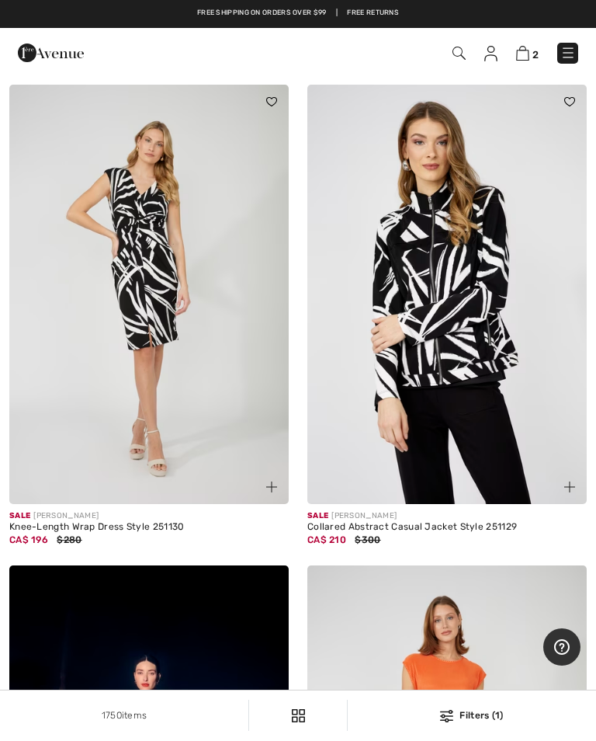
click at [187, 358] on img at bounding box center [148, 294] width 279 height 419
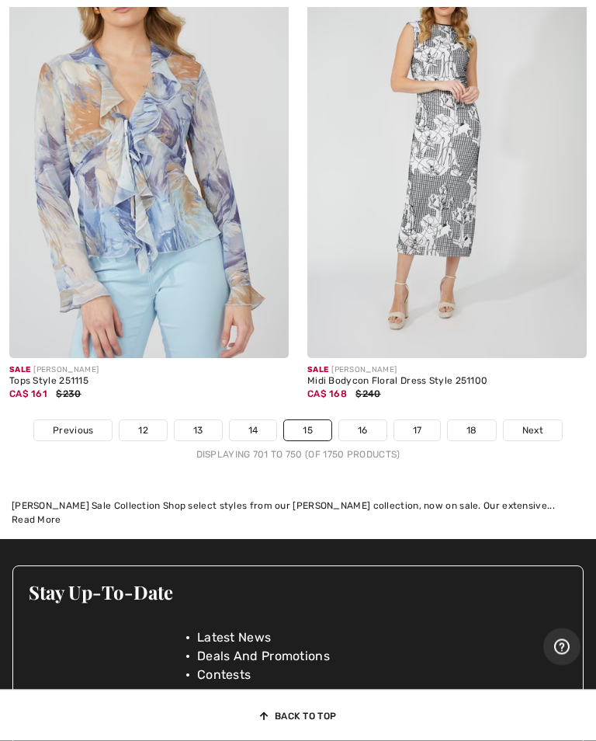
scroll to position [12511, 0]
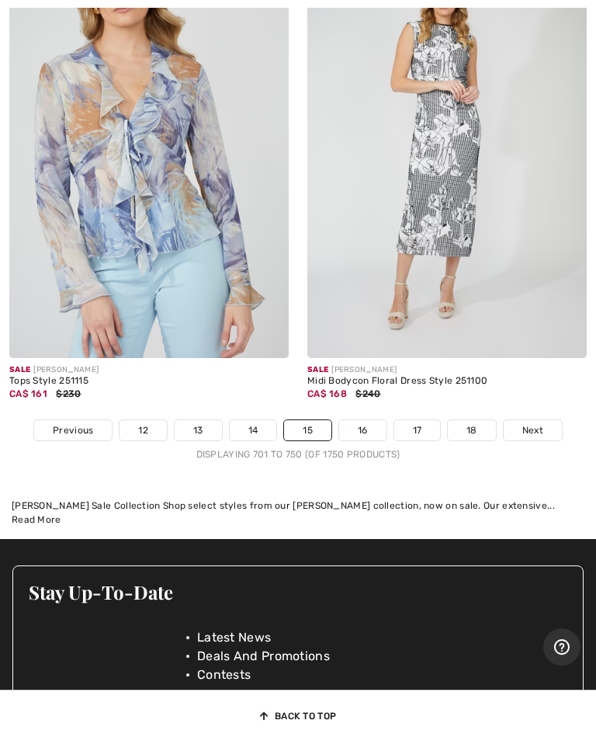
click at [375, 421] on link "16" at bounding box center [362, 430] width 47 height 20
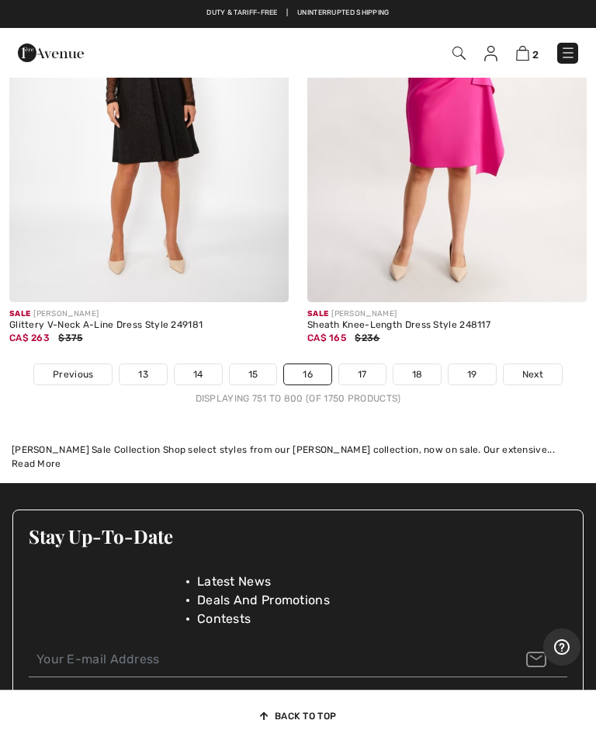
scroll to position [12673, 0]
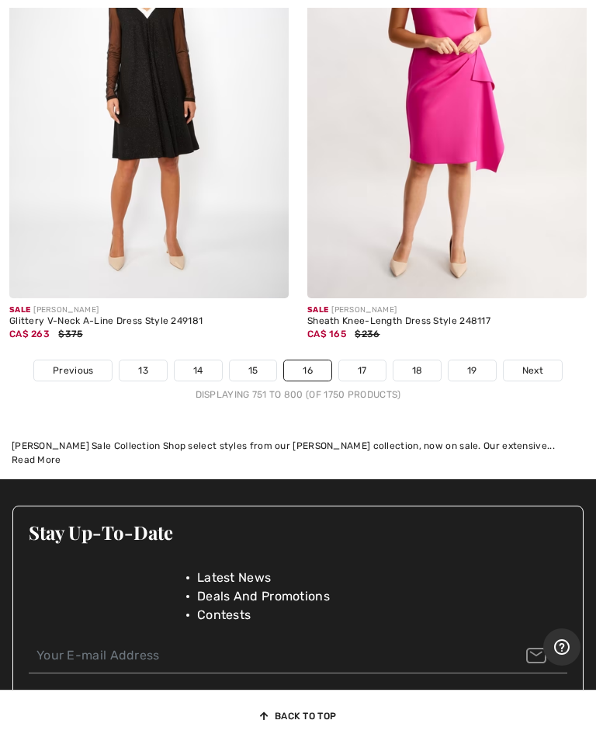
click at [371, 363] on link "17" at bounding box center [362, 370] width 47 height 20
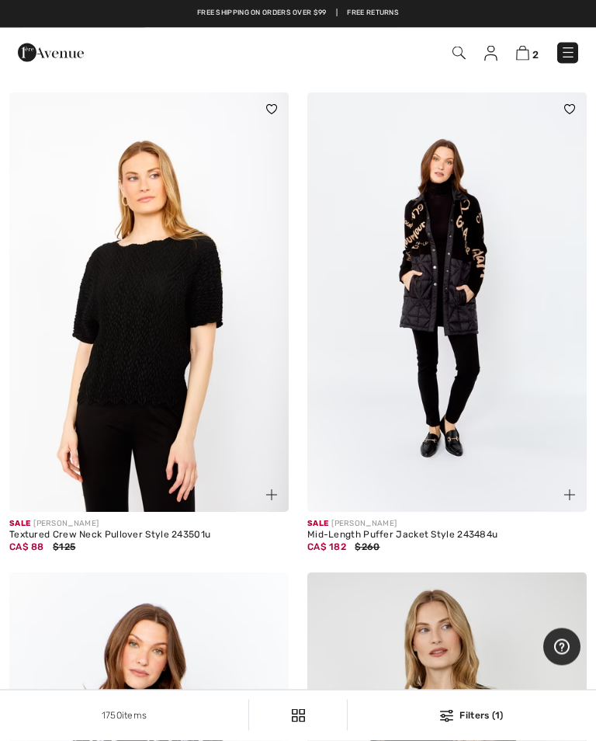
scroll to position [7576, 0]
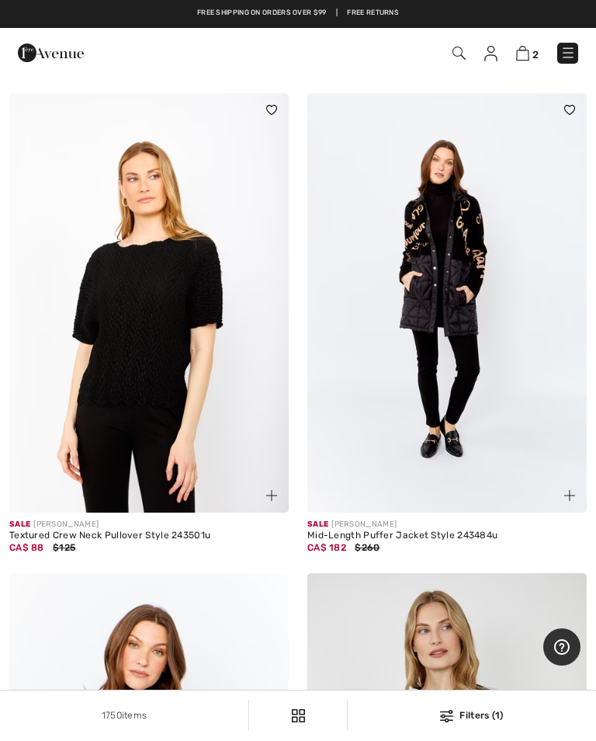
click at [451, 401] on img at bounding box center [446, 302] width 279 height 419
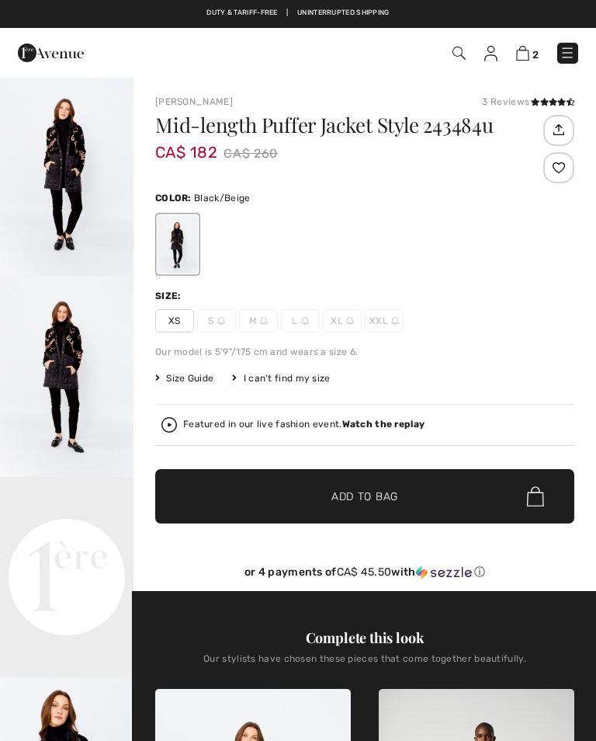
checkbox input "true"
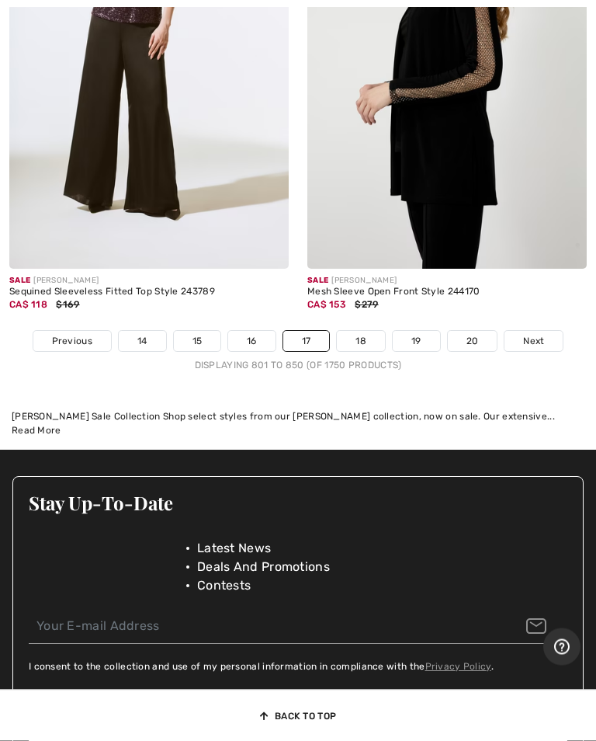
scroll to position [12524, 0]
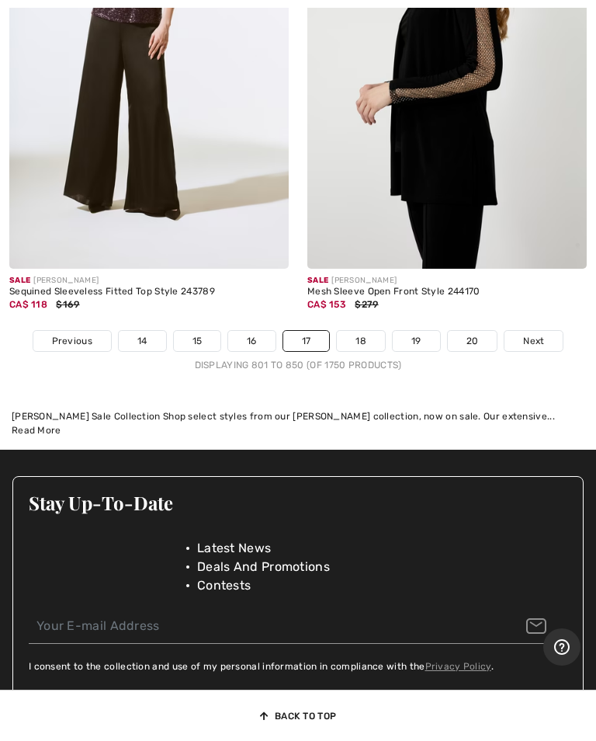
click at [363, 331] on link "18" at bounding box center [361, 341] width 48 height 20
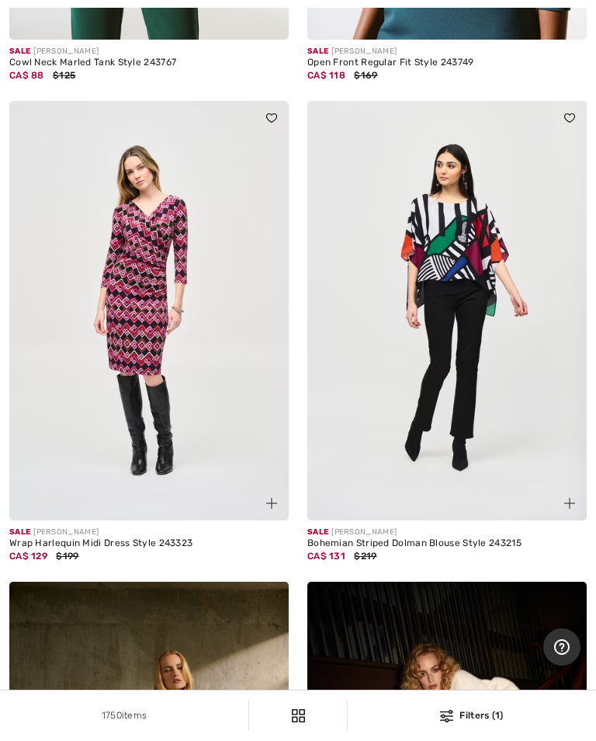
scroll to position [5299, 0]
